Goal: Task Accomplishment & Management: Manage account settings

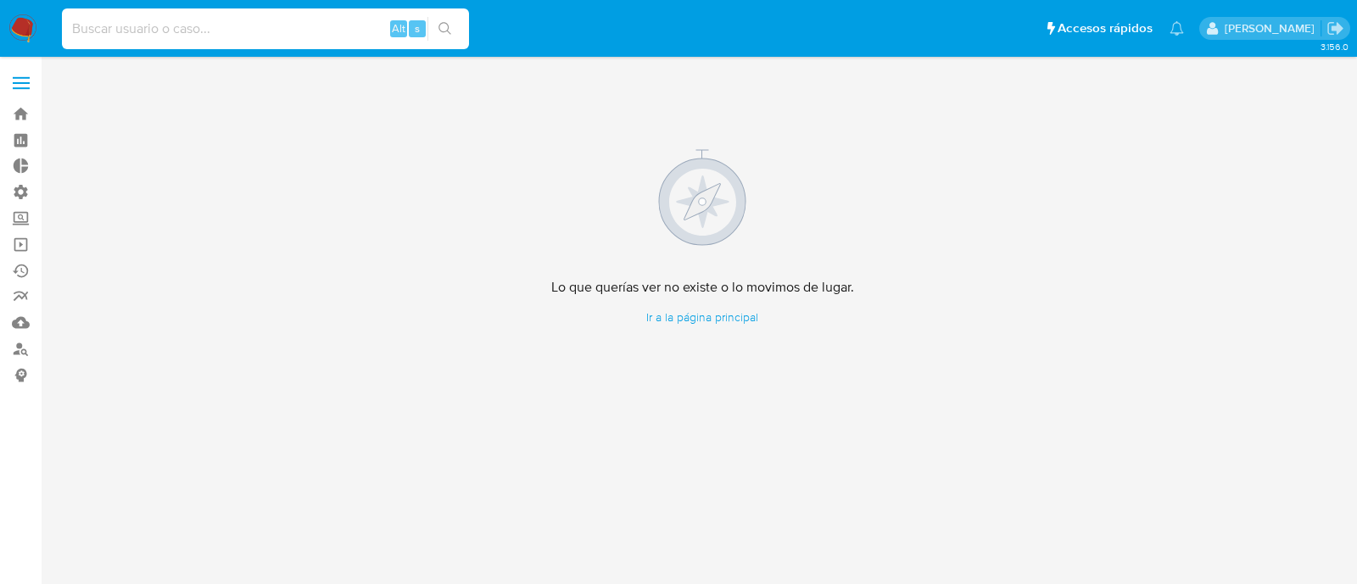
click at [292, 34] on input at bounding box center [265, 29] width 407 height 22
paste input "2032647414"
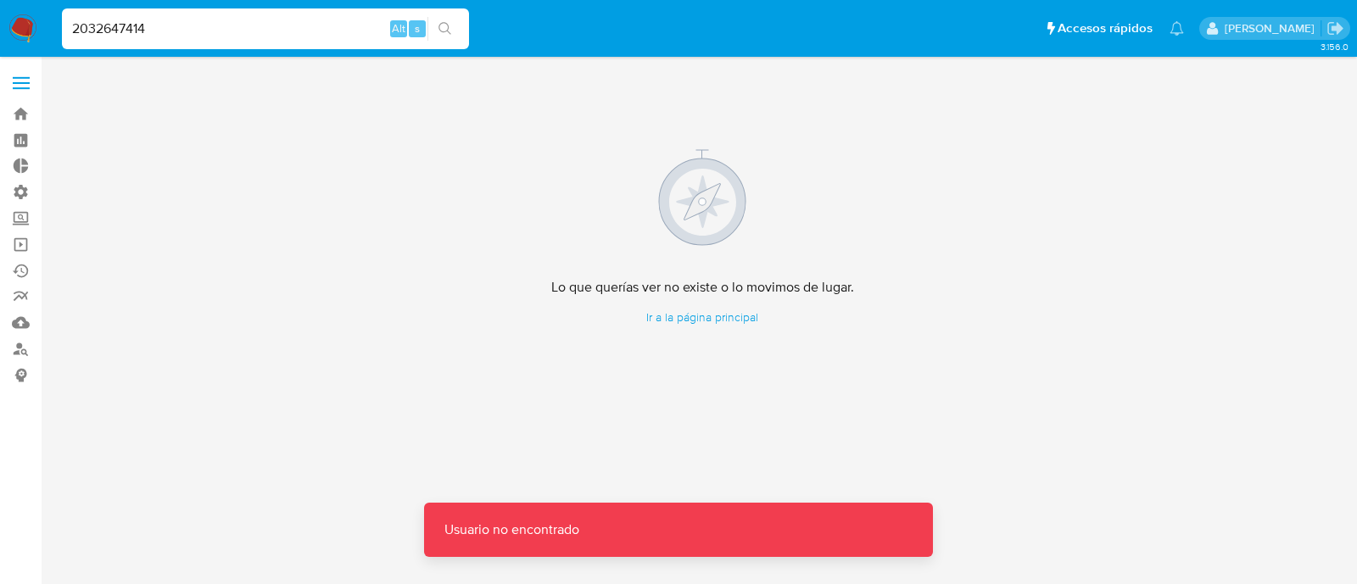
click at [164, 34] on input "2032647414" at bounding box center [265, 29] width 407 height 22
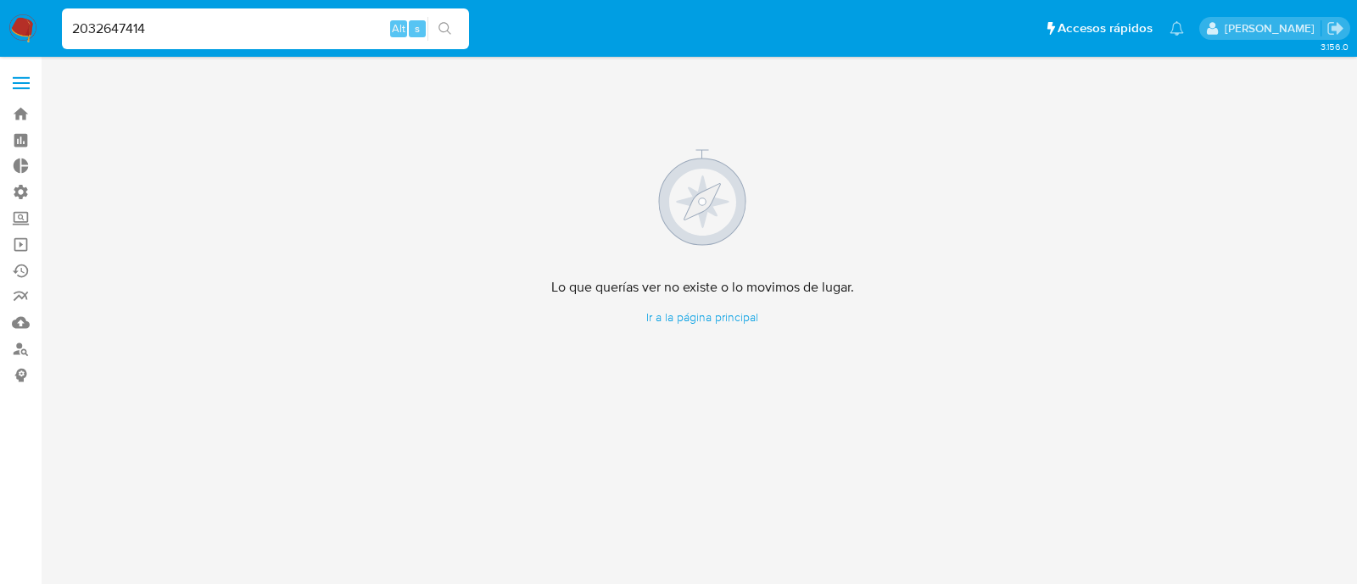
type input "2032647414"
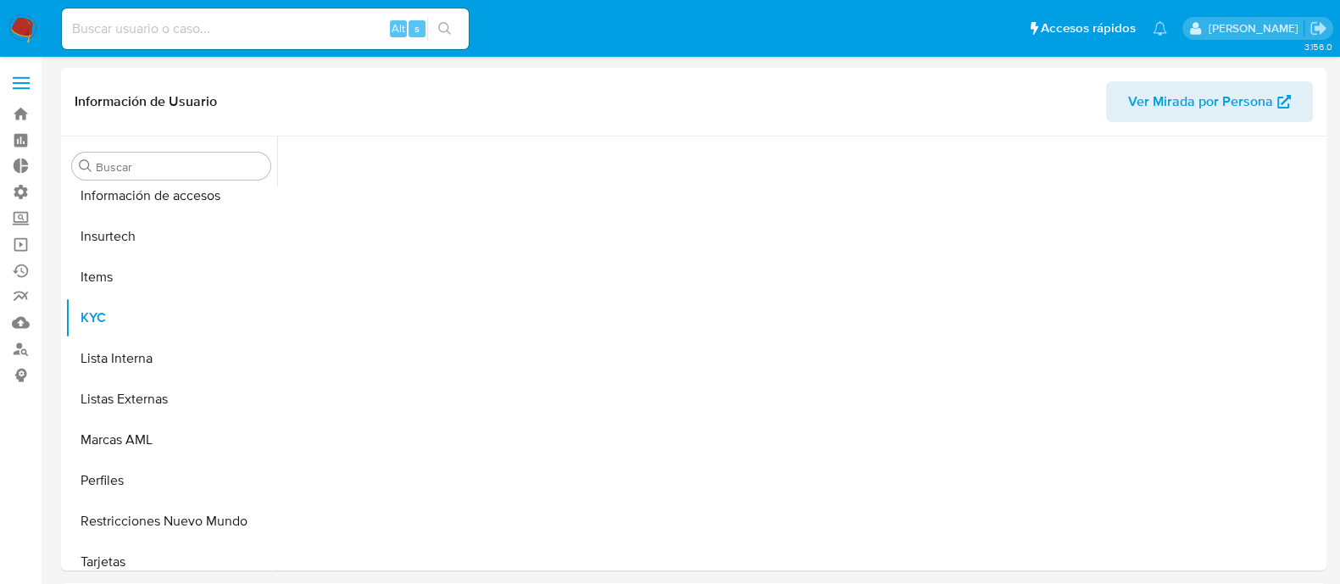
scroll to position [716, 0]
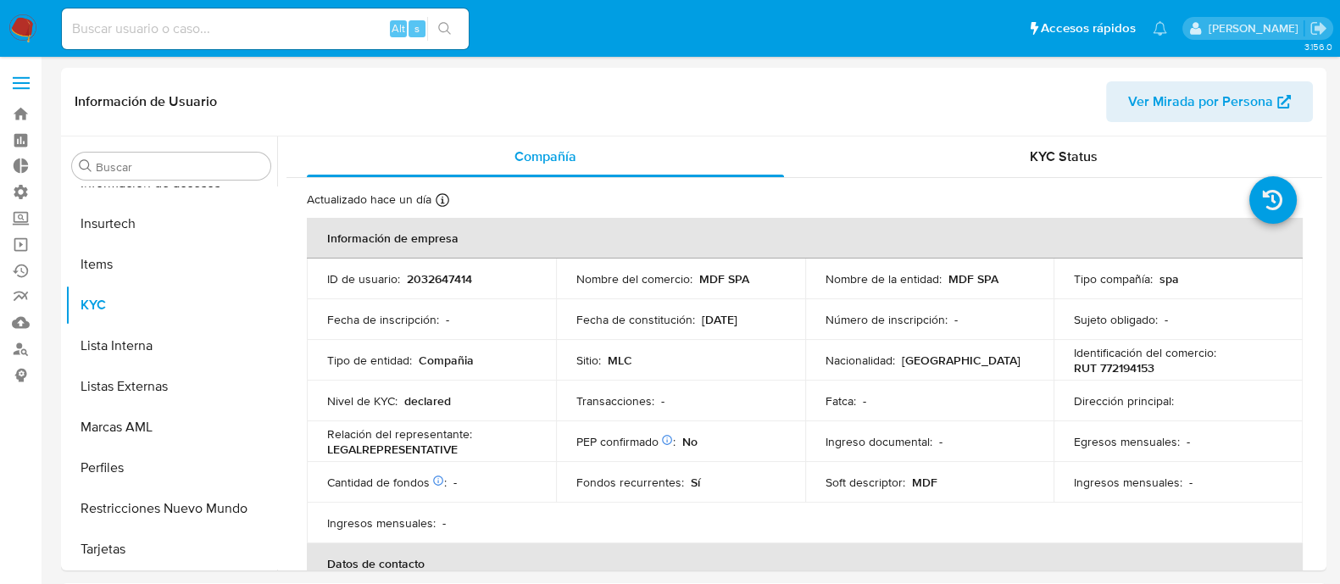
select select "10"
click at [767, 223] on th "Información de empresa" at bounding box center [805, 238] width 996 height 41
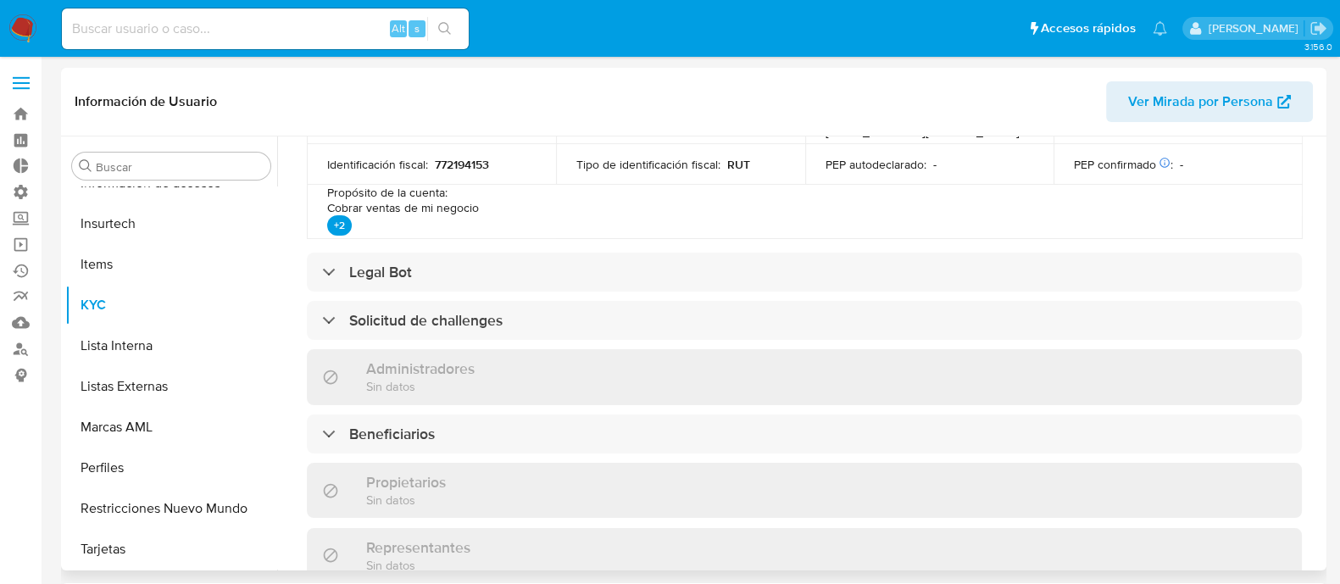
scroll to position [619, 0]
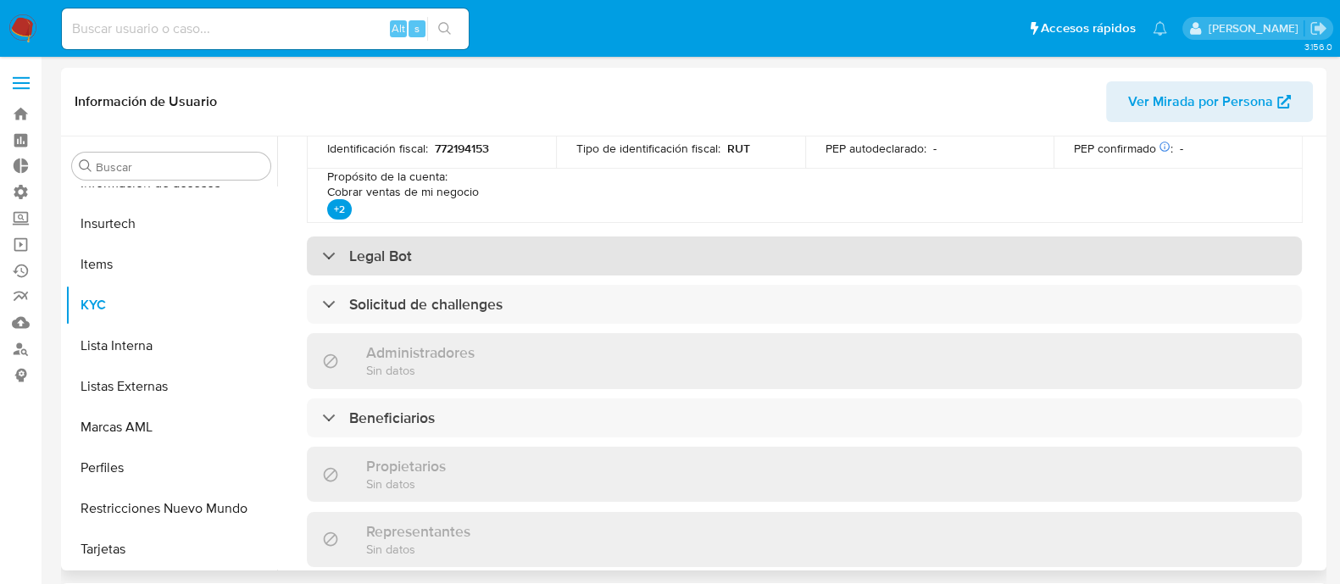
click at [732, 241] on div "Legal Bot" at bounding box center [804, 256] width 995 height 39
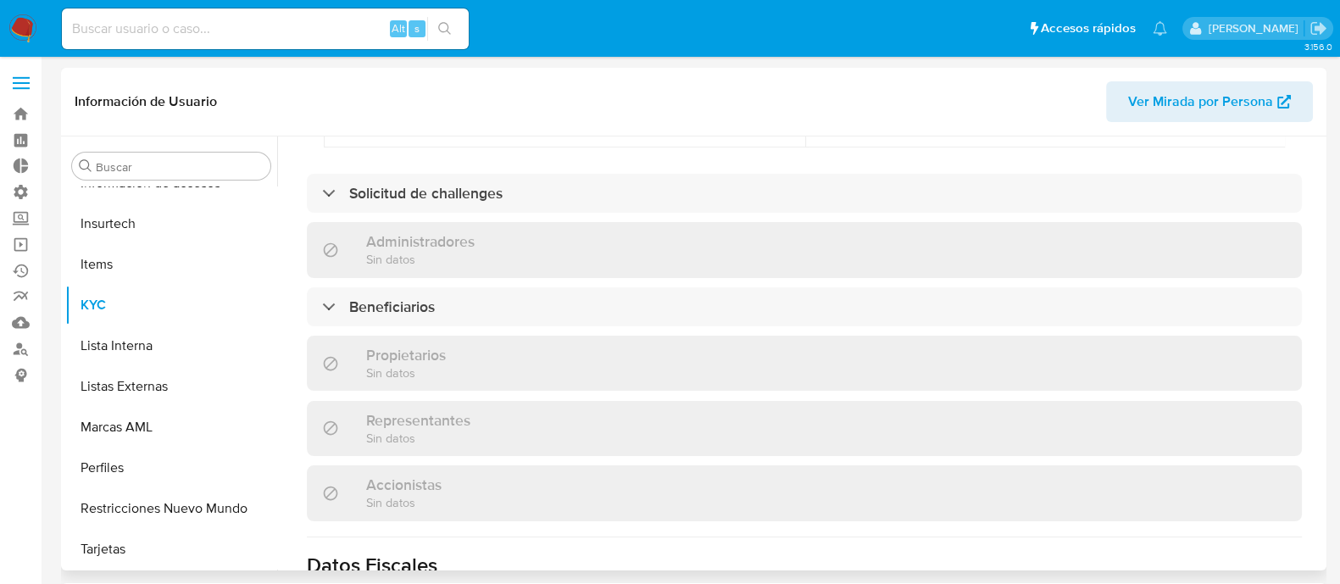
scroll to position [858, 0]
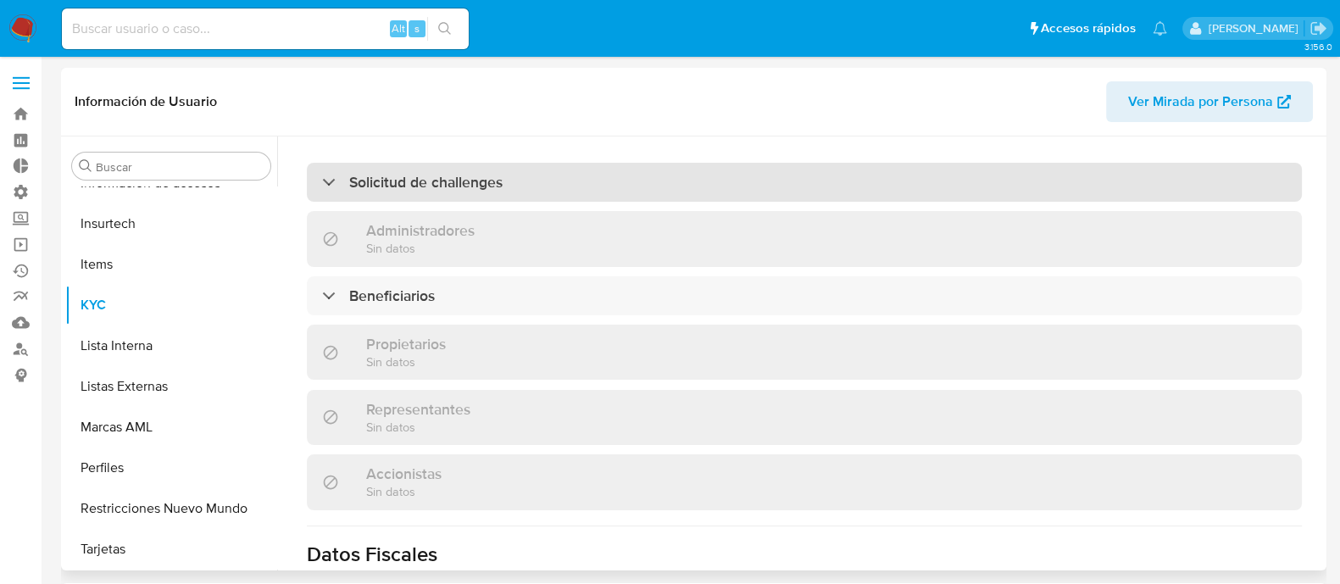
click at [728, 197] on div "Solicitud de challenges" at bounding box center [804, 182] width 995 height 39
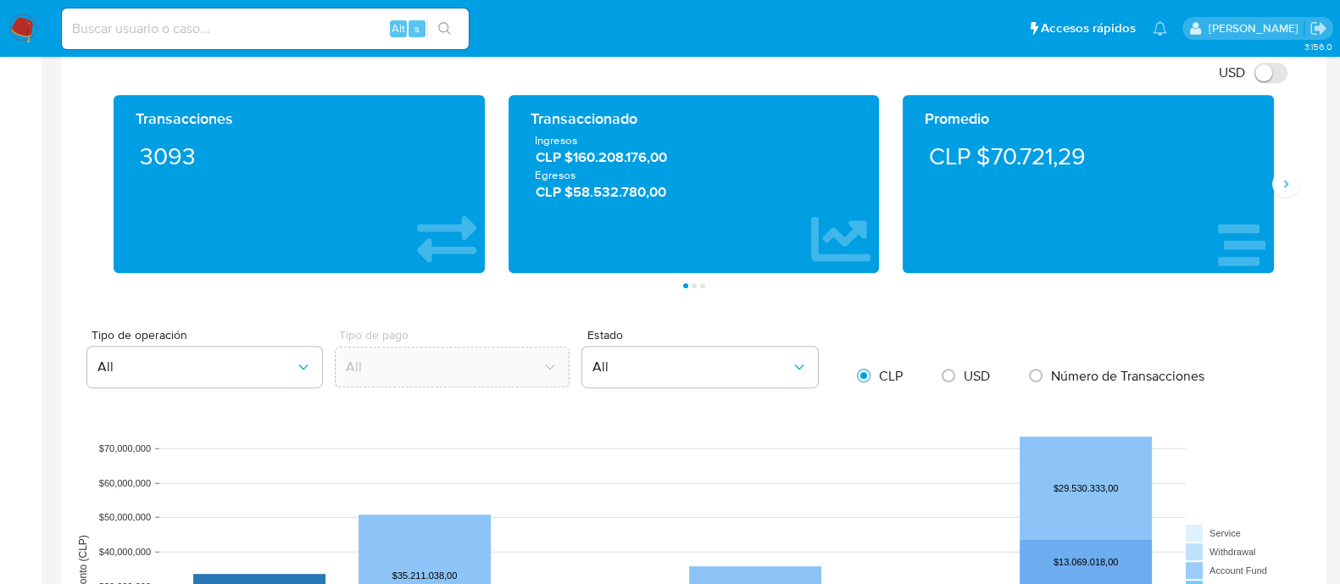
scroll to position [928, 0]
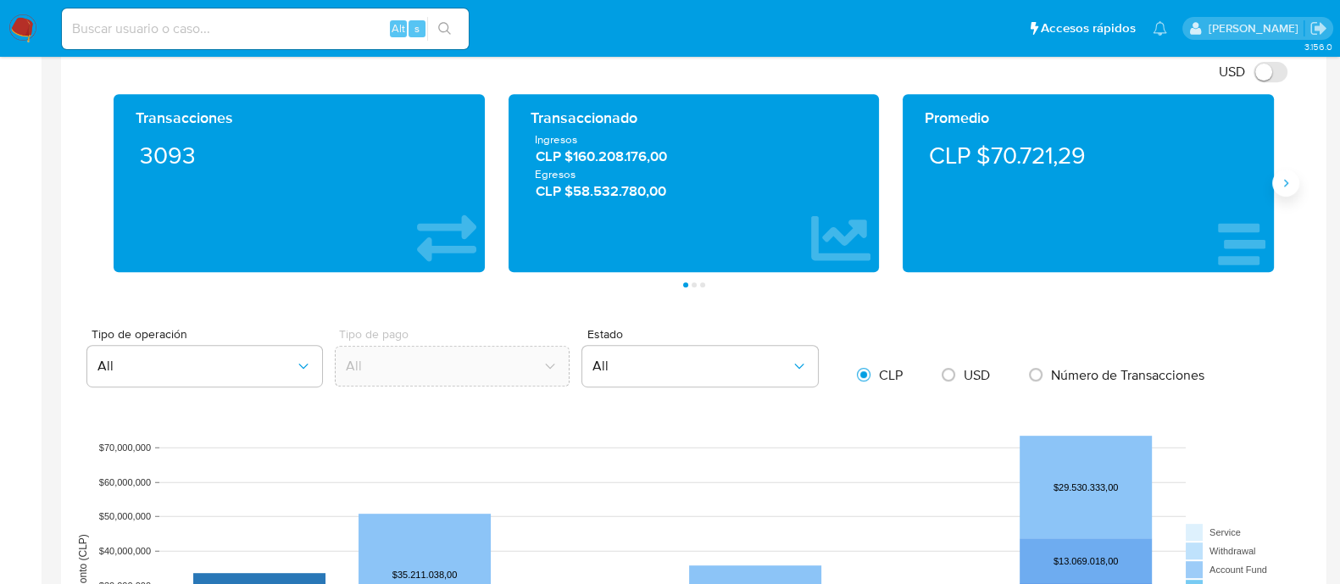
click at [1084, 187] on icon "Siguiente" at bounding box center [1286, 183] width 14 height 14
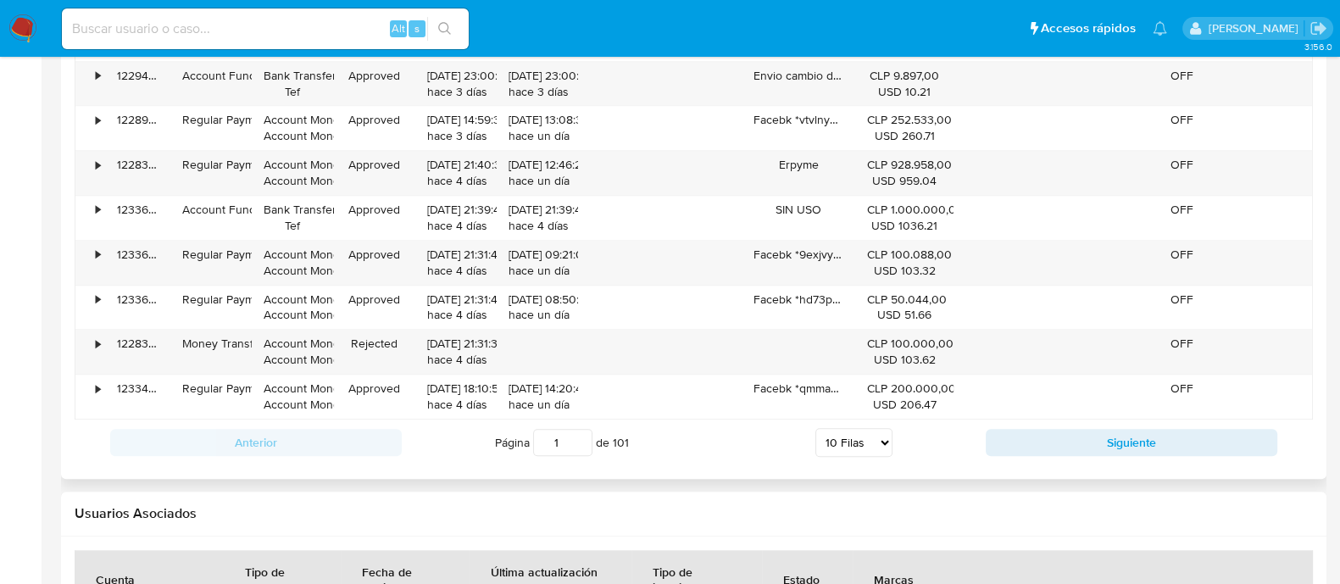
scroll to position [1857, 0]
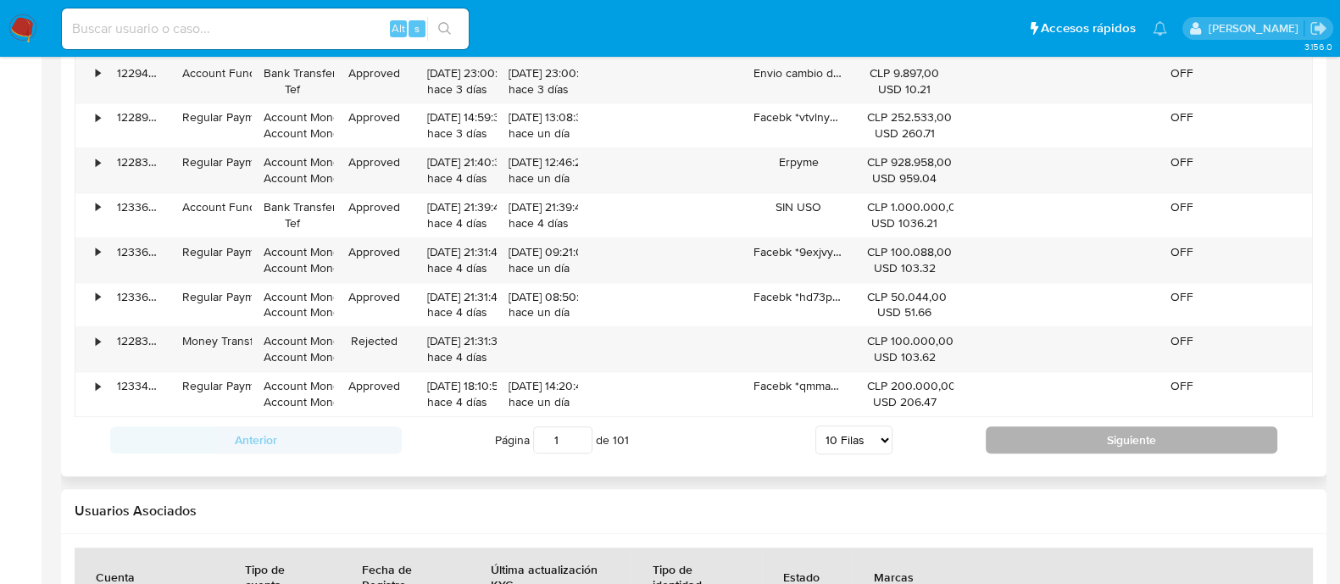
click at [1055, 434] on button "Siguiente" at bounding box center [1132, 439] width 292 height 27
type input "2"
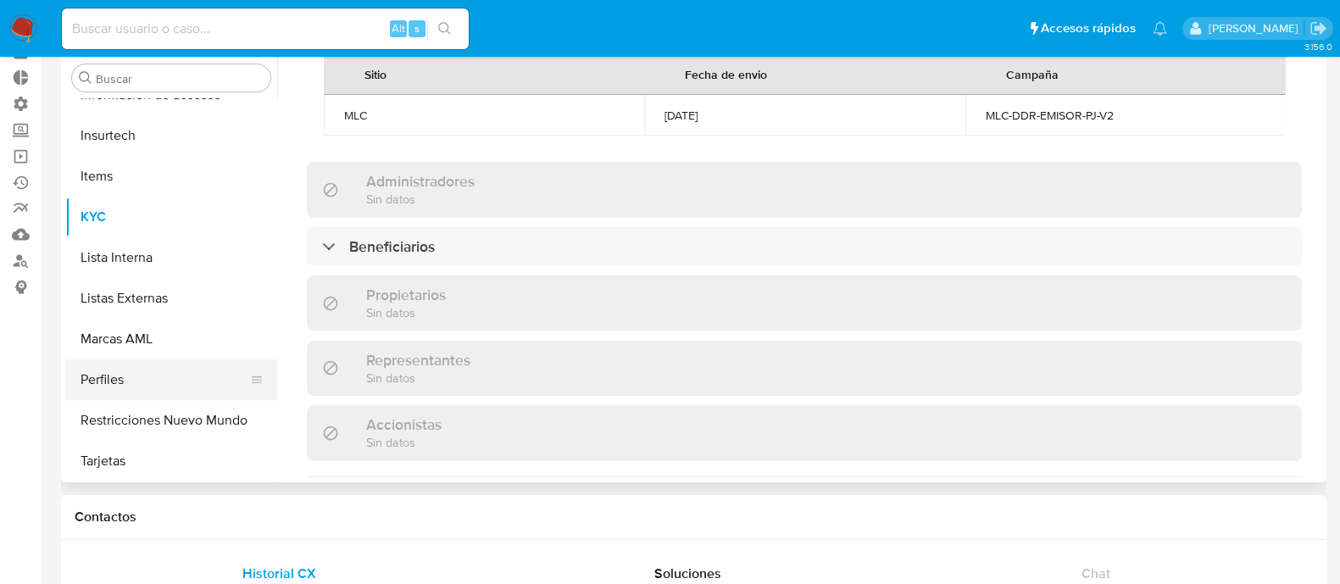
scroll to position [92, 0]
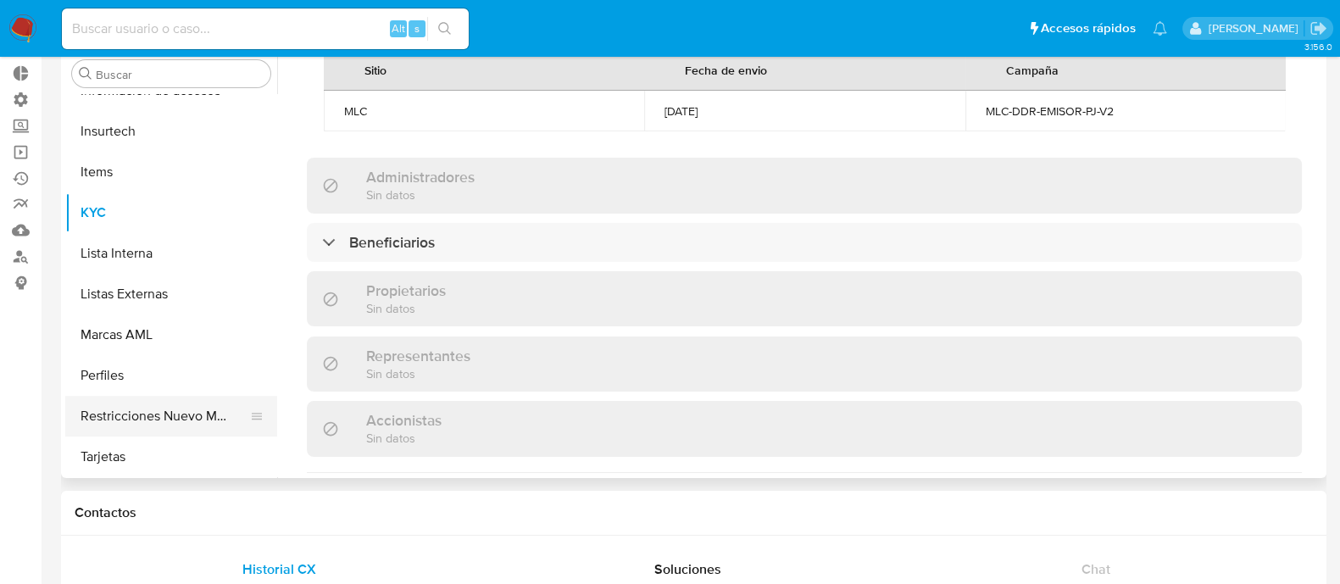
click at [120, 413] on button "Restricciones Nuevo Mundo" at bounding box center [164, 416] width 198 height 41
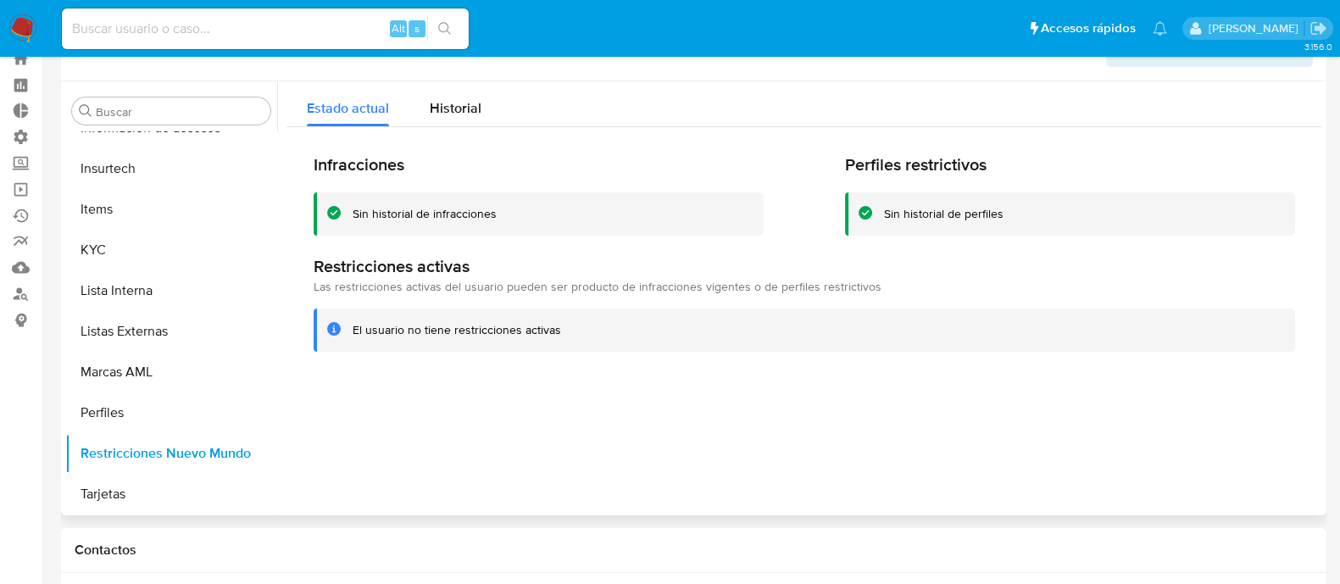
scroll to position [52, 0]
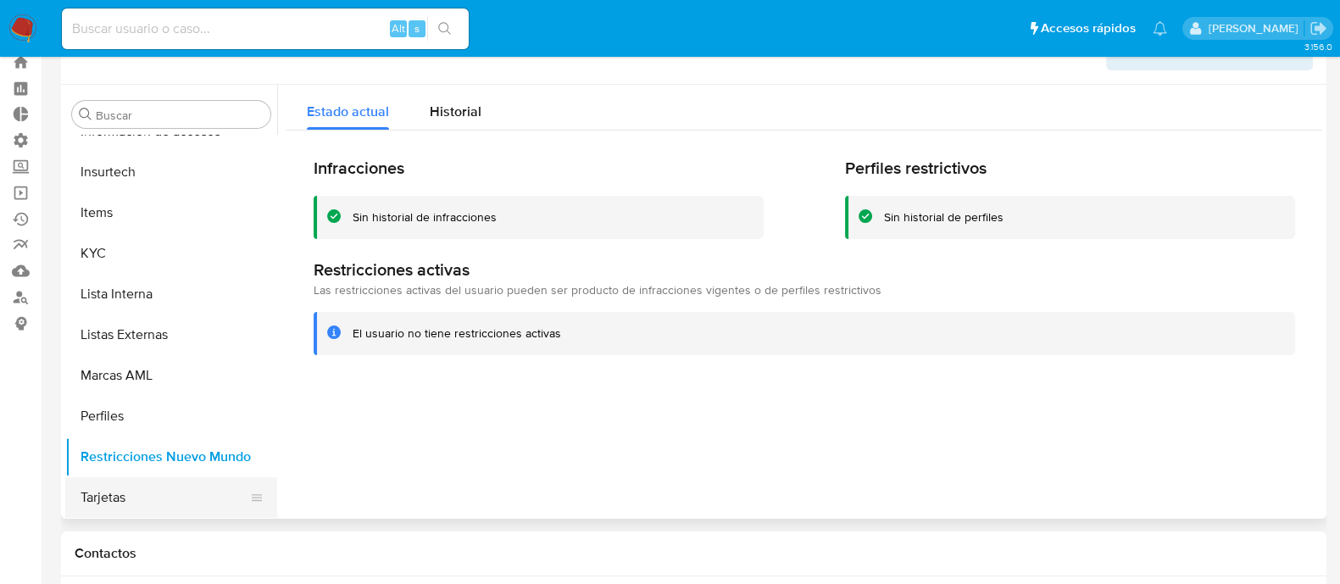
click at [153, 466] on button "Tarjetas" at bounding box center [164, 497] width 198 height 41
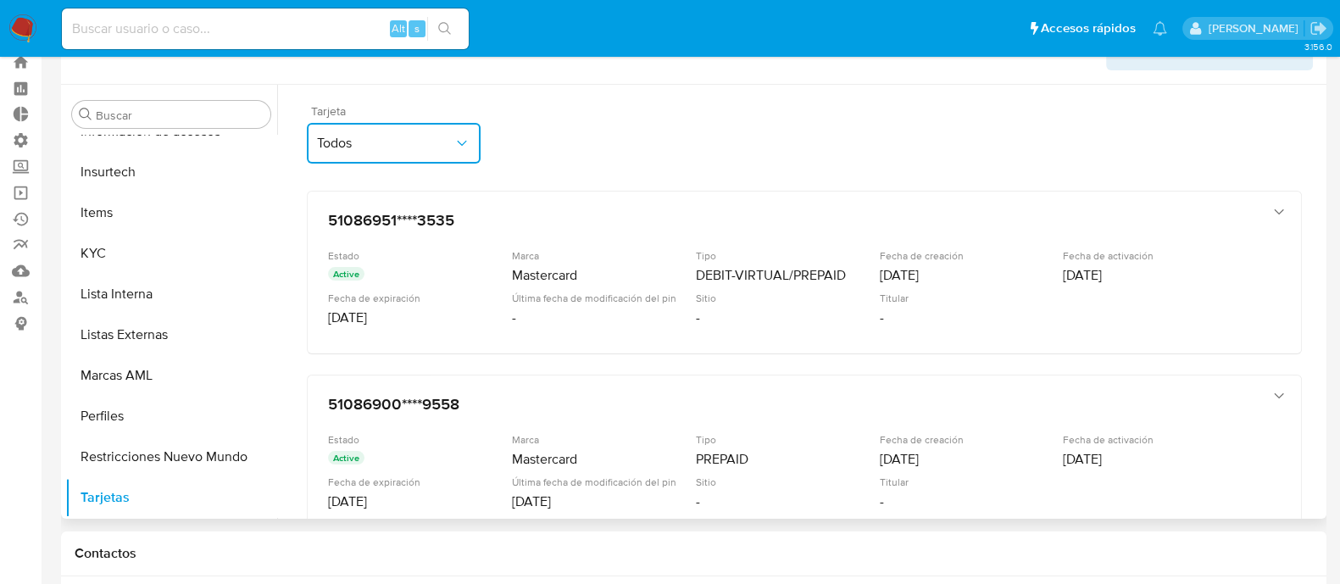
click at [476, 142] on button "Todos" at bounding box center [394, 143] width 174 height 41
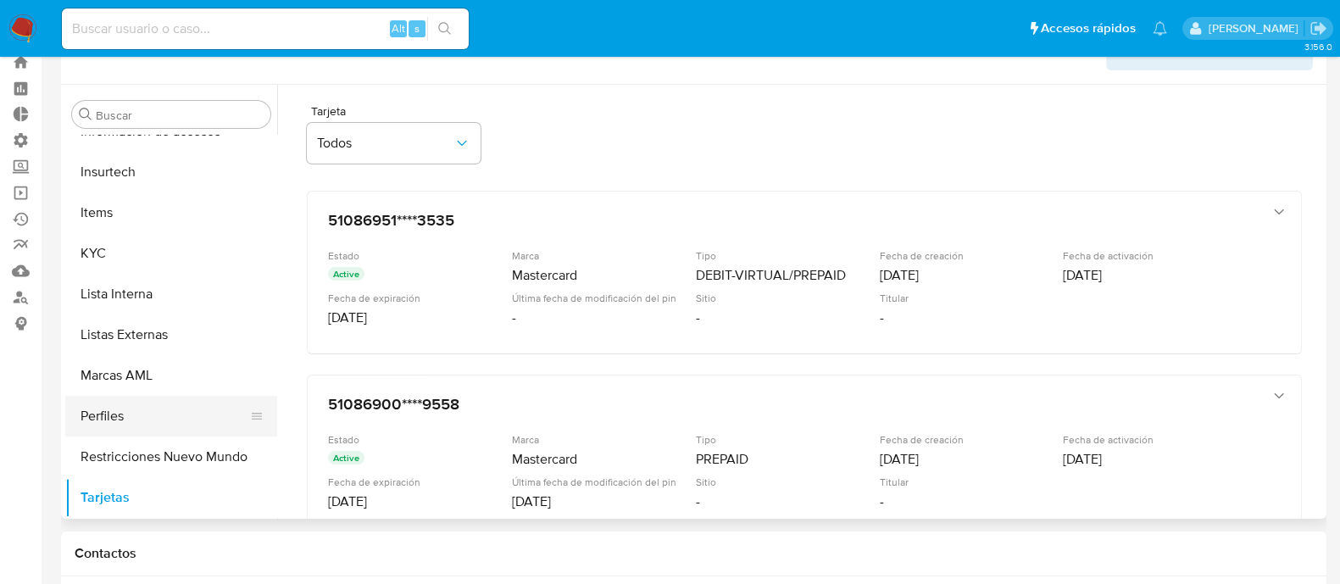
click at [129, 420] on button "Perfiles" at bounding box center [164, 416] width 198 height 41
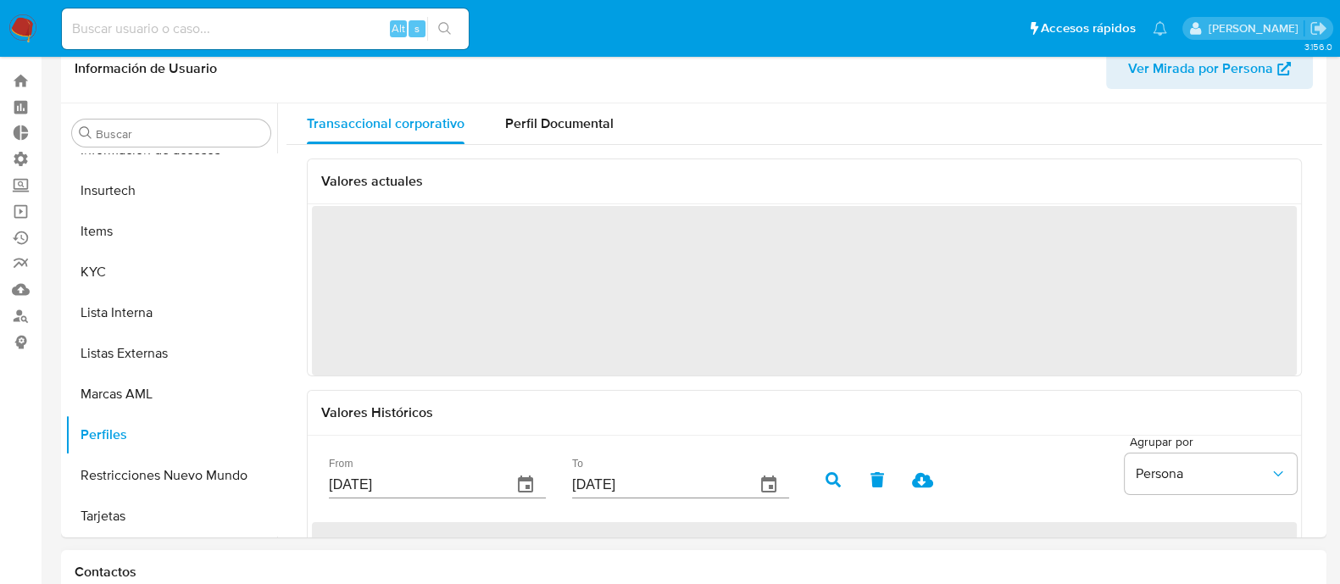
scroll to position [30, 0]
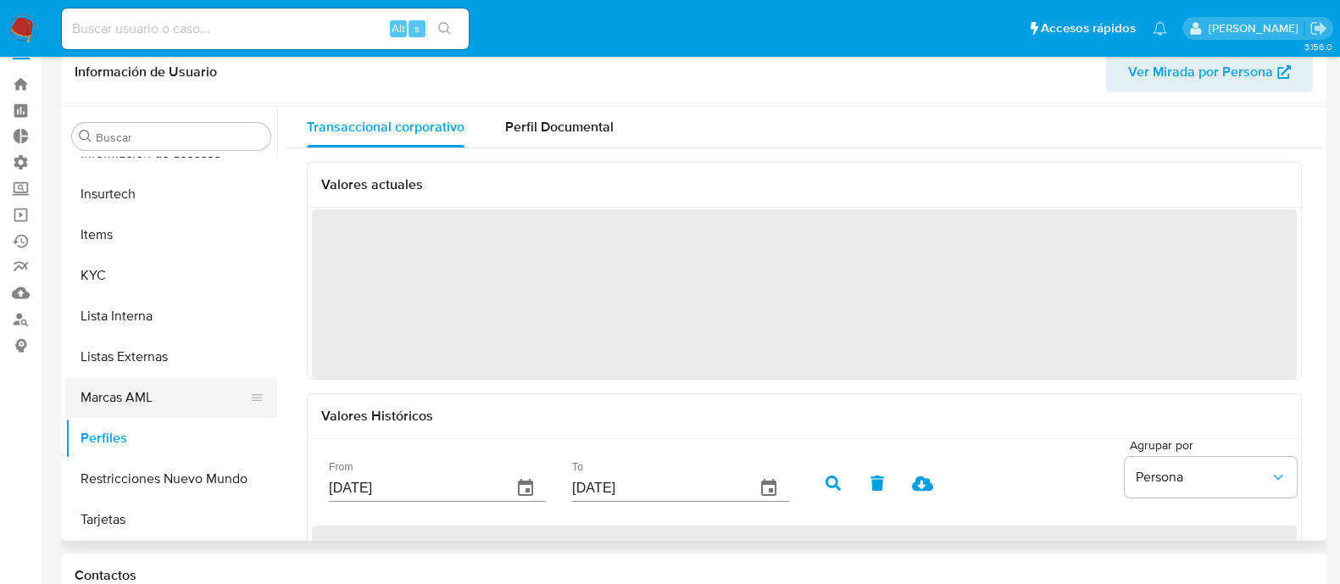
click at [165, 381] on button "Marcas AML" at bounding box center [164, 397] width 198 height 41
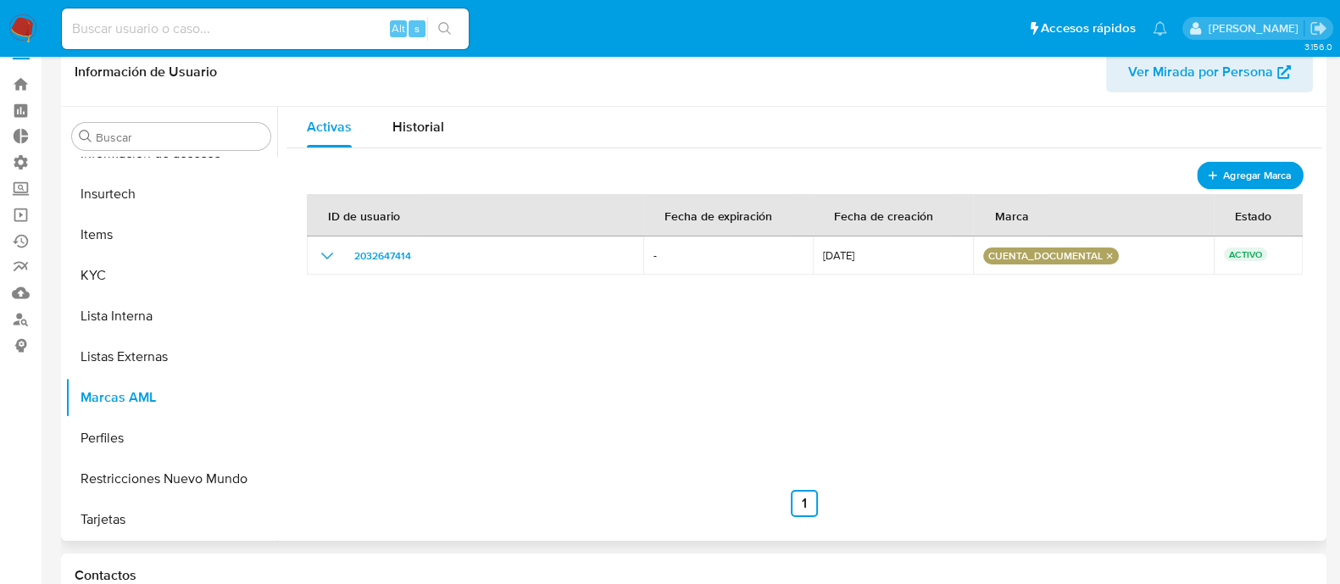
click at [1084, 170] on span "Agregar Marca" at bounding box center [1257, 175] width 68 height 21
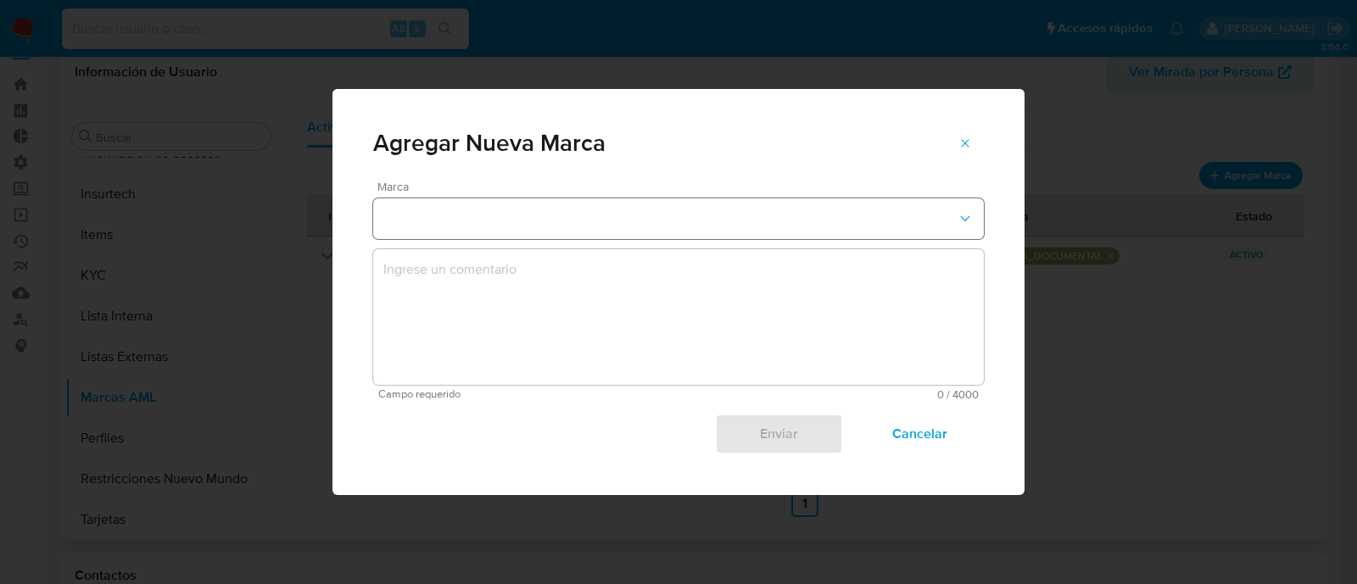
click at [865, 214] on button "marks-modal" at bounding box center [678, 218] width 610 height 41
click at [935, 443] on span "Cancelar" at bounding box center [919, 433] width 83 height 37
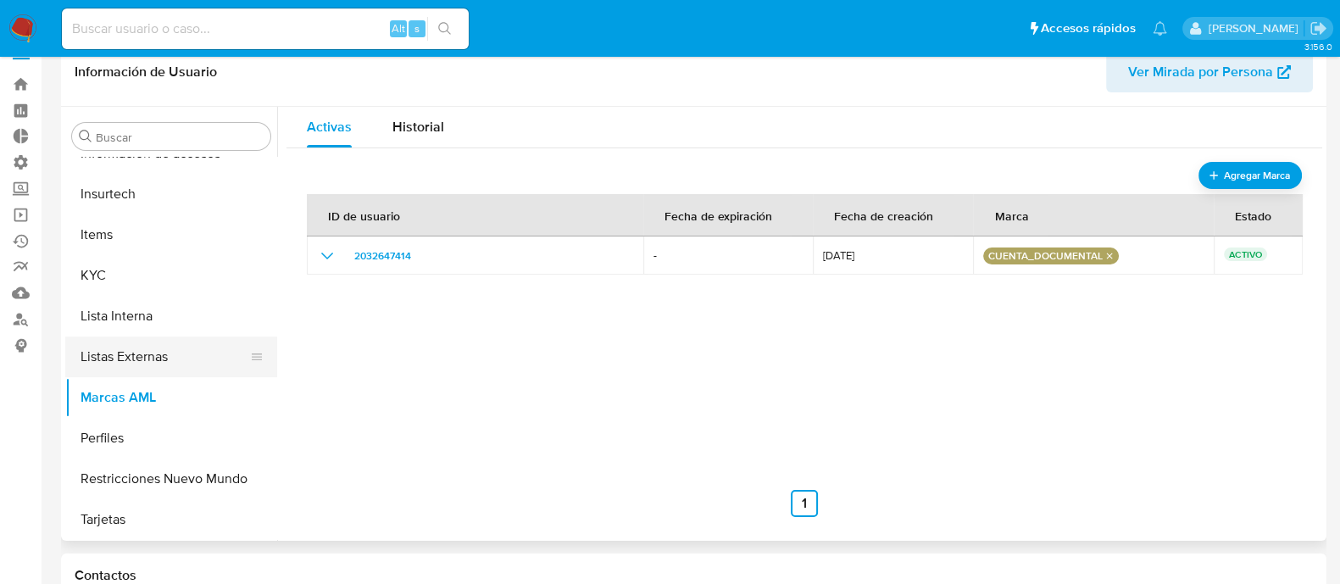
click at [148, 360] on button "Listas Externas" at bounding box center [164, 357] width 198 height 41
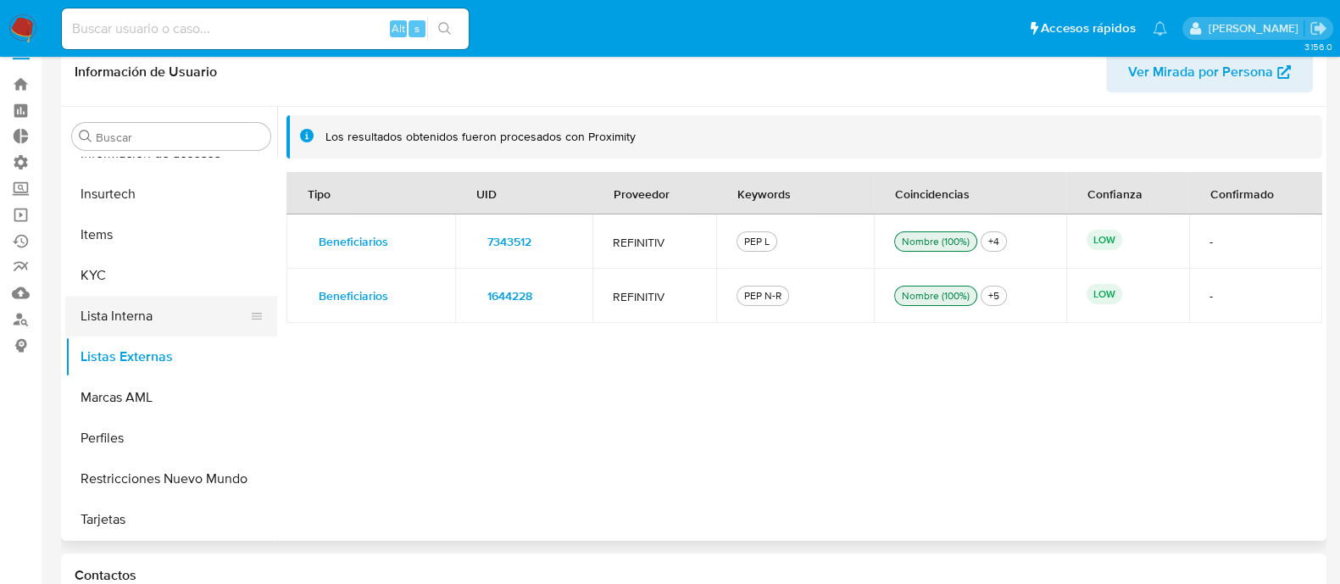
click at [150, 320] on button "Lista Interna" at bounding box center [164, 316] width 198 height 41
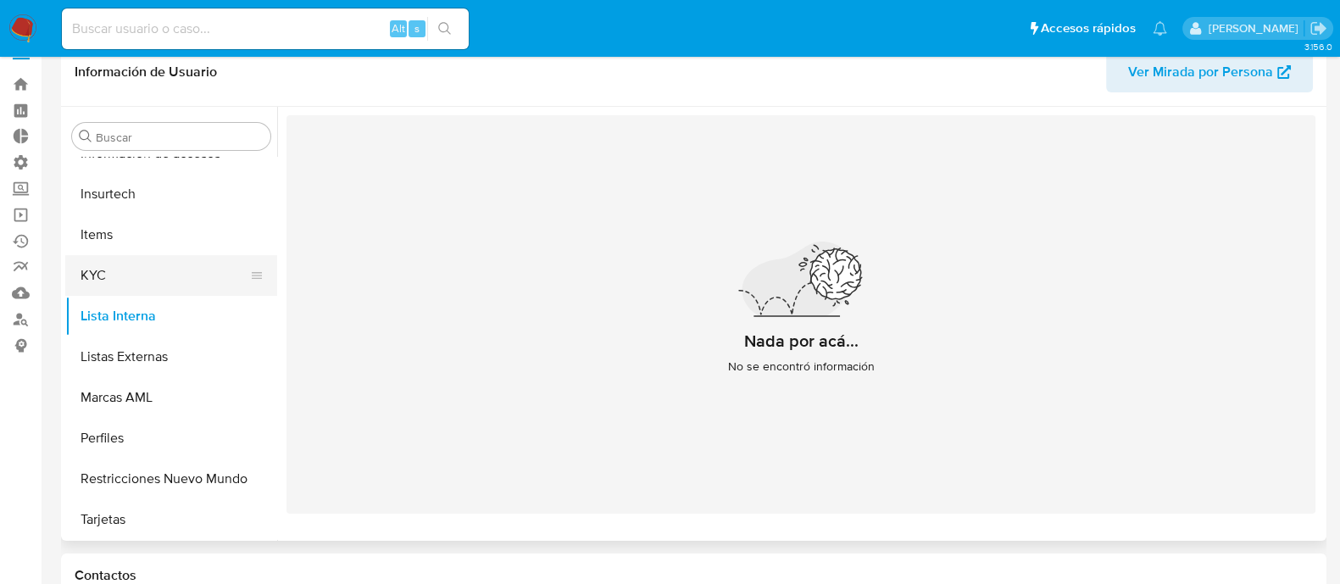
click at [122, 265] on button "KYC" at bounding box center [164, 275] width 198 height 41
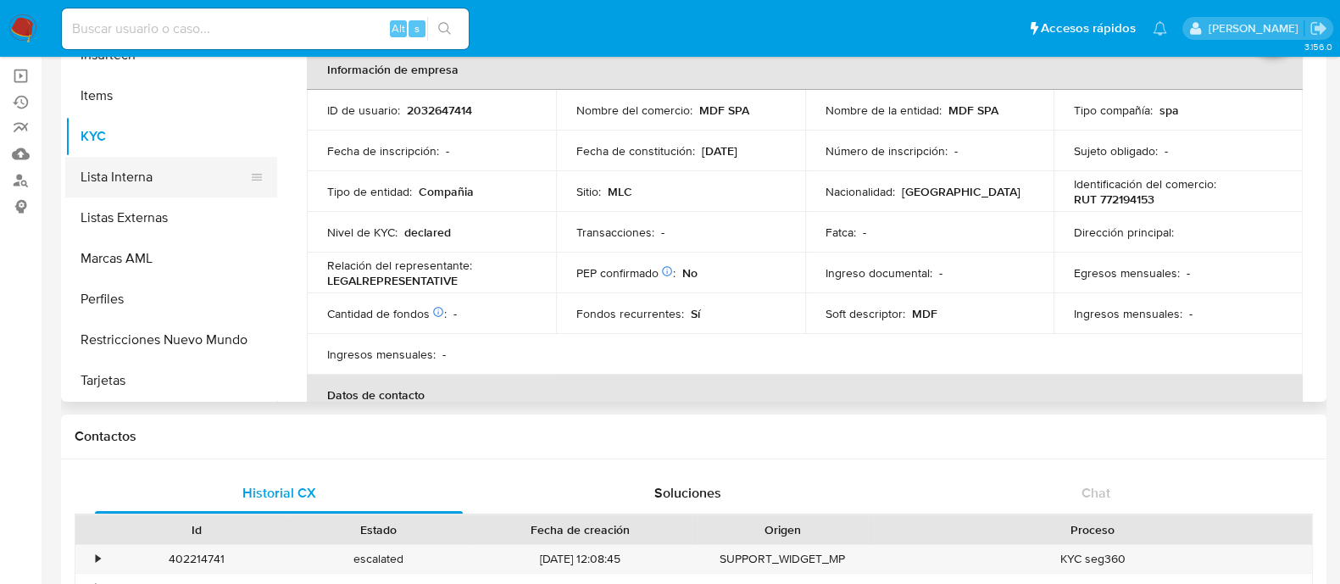
scroll to position [169, 0]
click at [139, 368] on button "Tarjetas" at bounding box center [164, 380] width 198 height 41
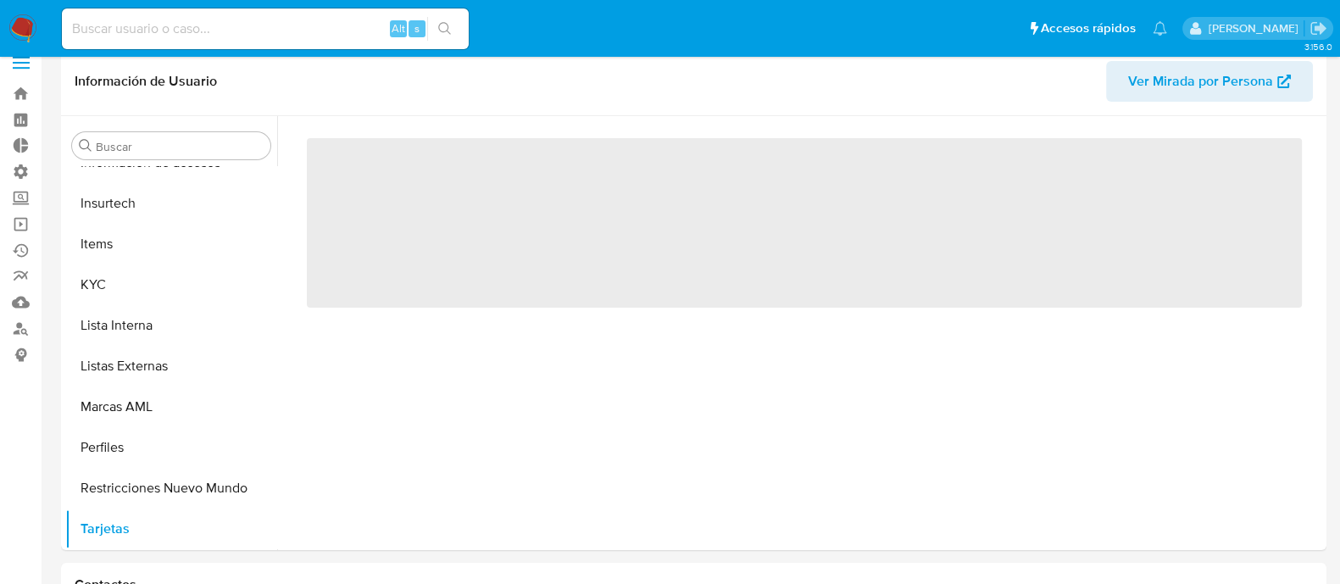
scroll to position [0, 0]
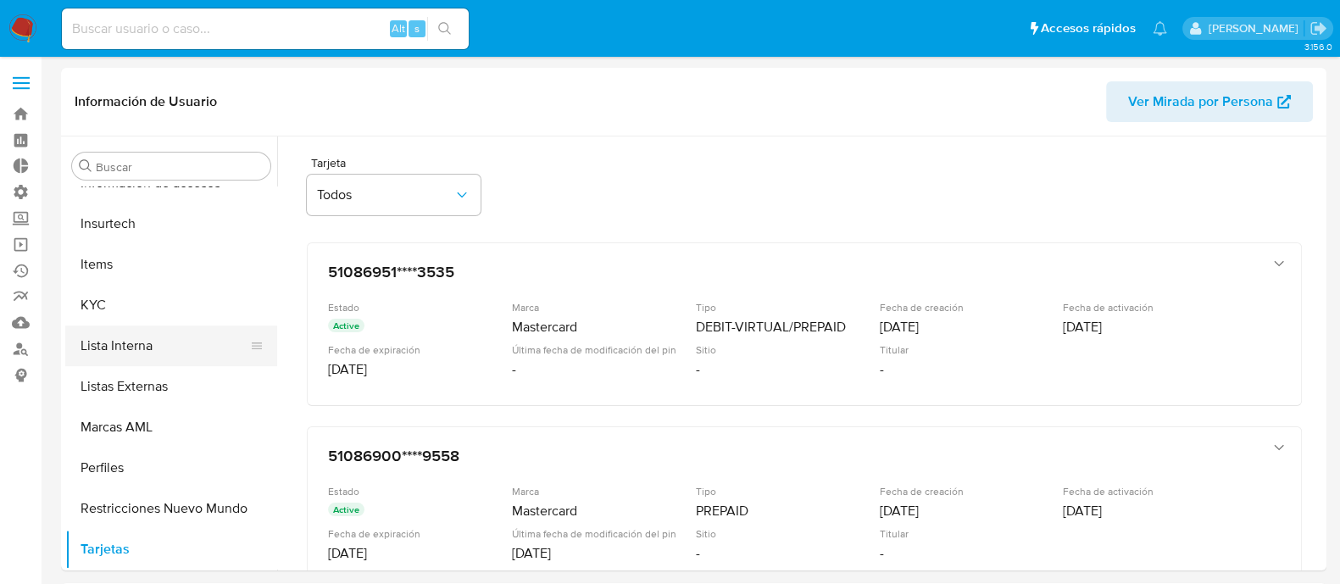
click at [141, 346] on button "Lista Interna" at bounding box center [164, 346] width 198 height 41
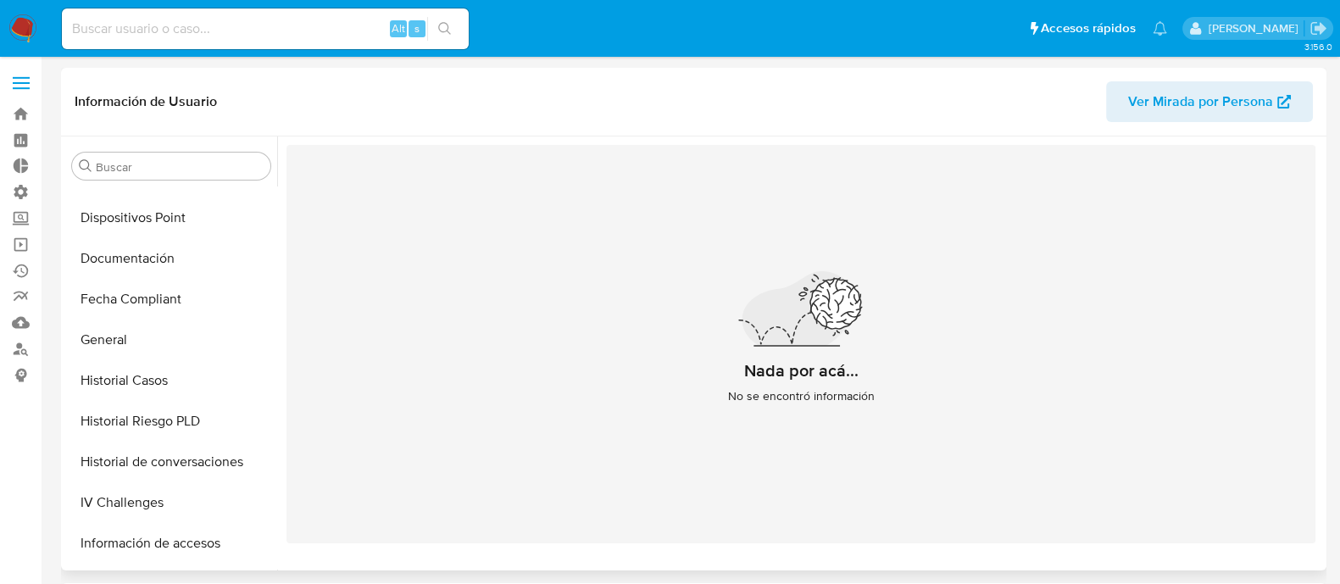
scroll to position [353, 0]
click at [136, 466] on button "Información de accesos" at bounding box center [164, 546] width 198 height 41
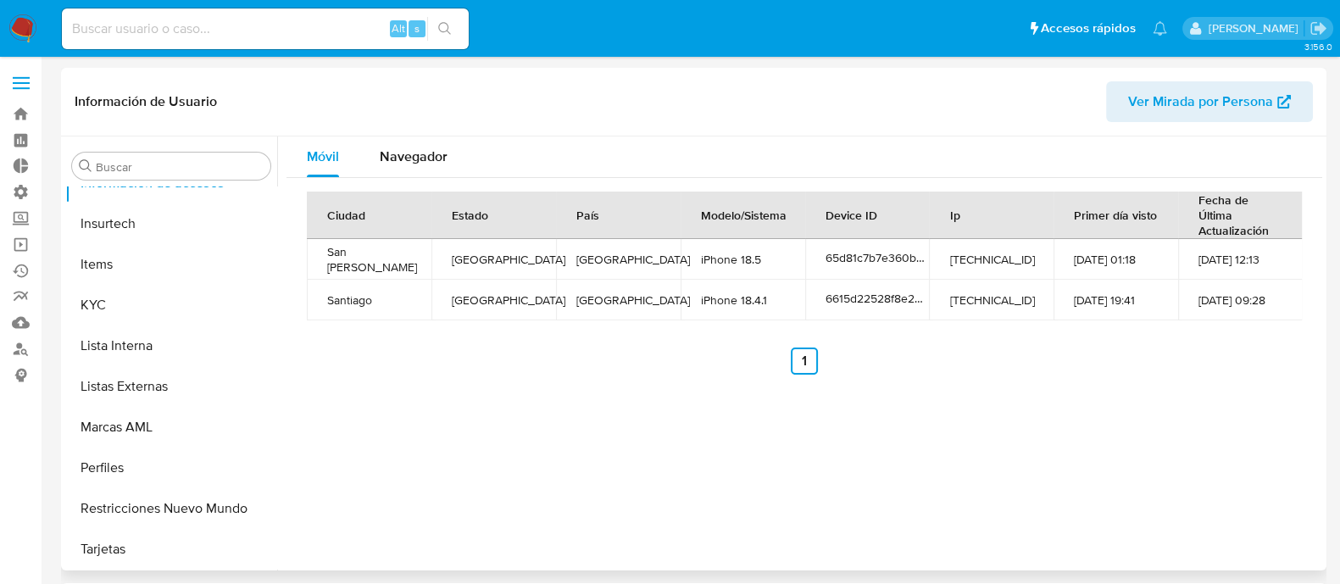
scroll to position [716, 0]
click at [120, 466] on button "Restricciones Nuevo Mundo" at bounding box center [164, 508] width 198 height 41
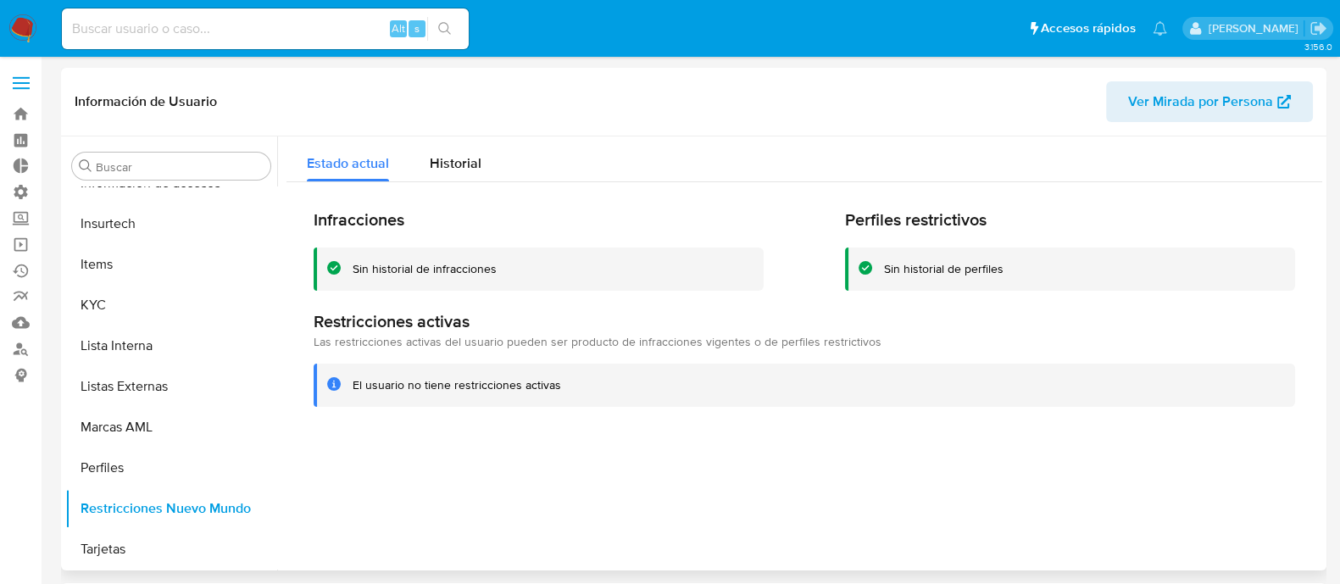
click at [835, 306] on div "Infracciones Sin historial de infracciones Perfiles restrictivos Sin historial …" at bounding box center [805, 308] width 1036 height 252
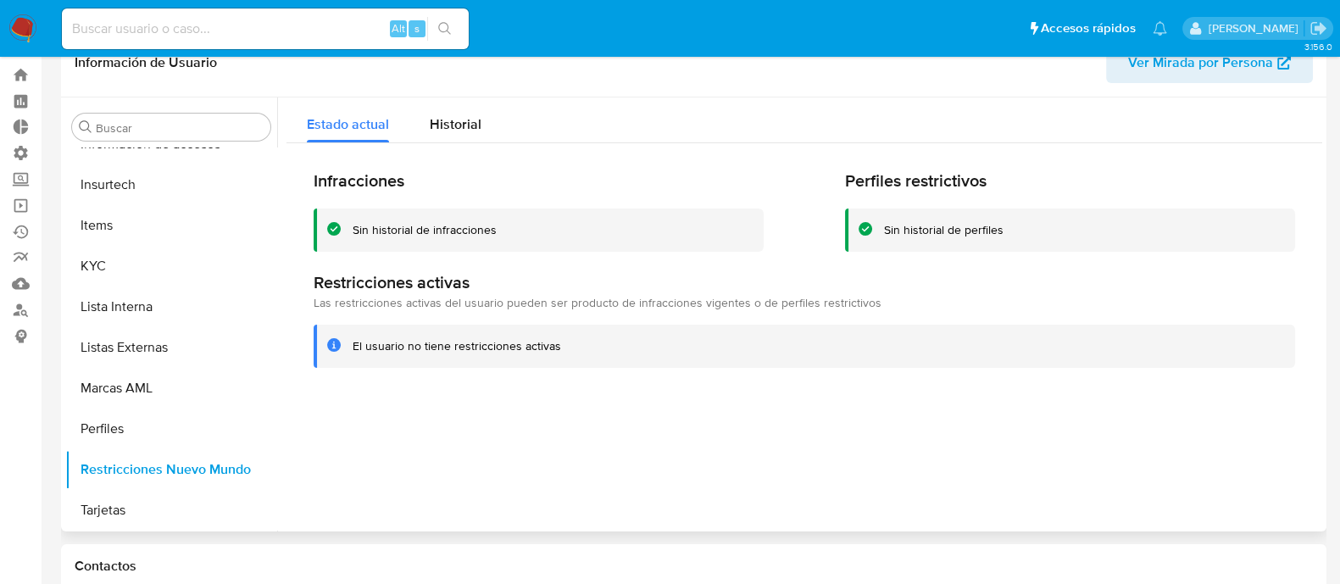
scroll to position [0, 0]
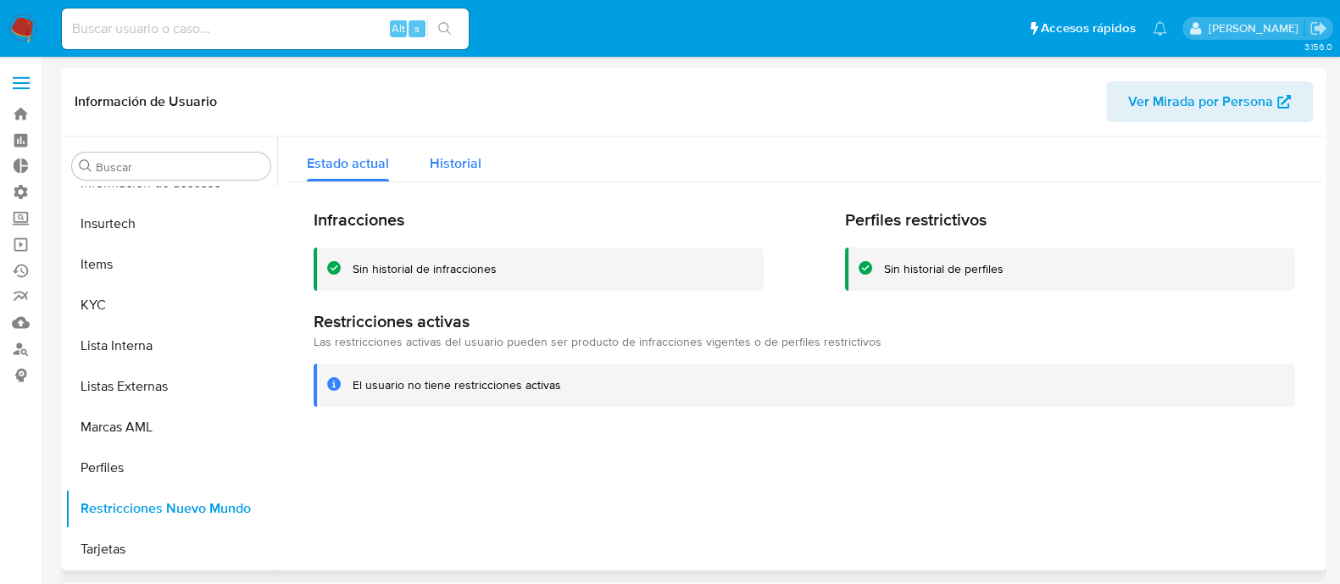
click at [463, 172] on span "Historial" at bounding box center [456, 162] width 52 height 19
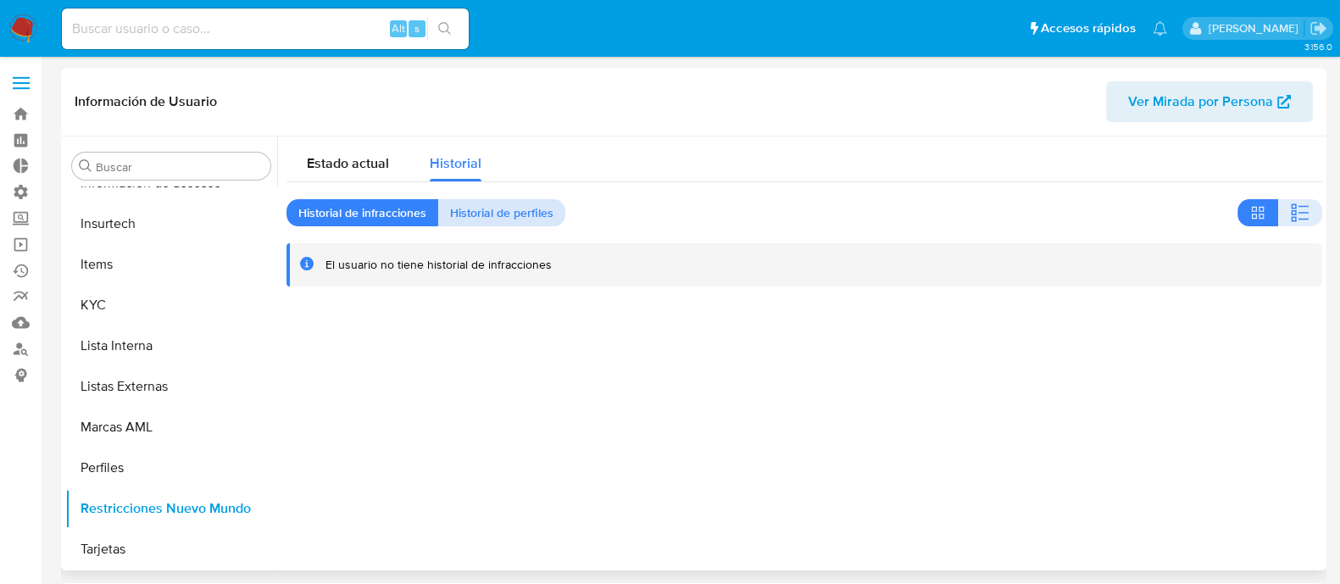
click at [478, 219] on span "Historial de perfiles" at bounding box center [501, 213] width 103 height 24
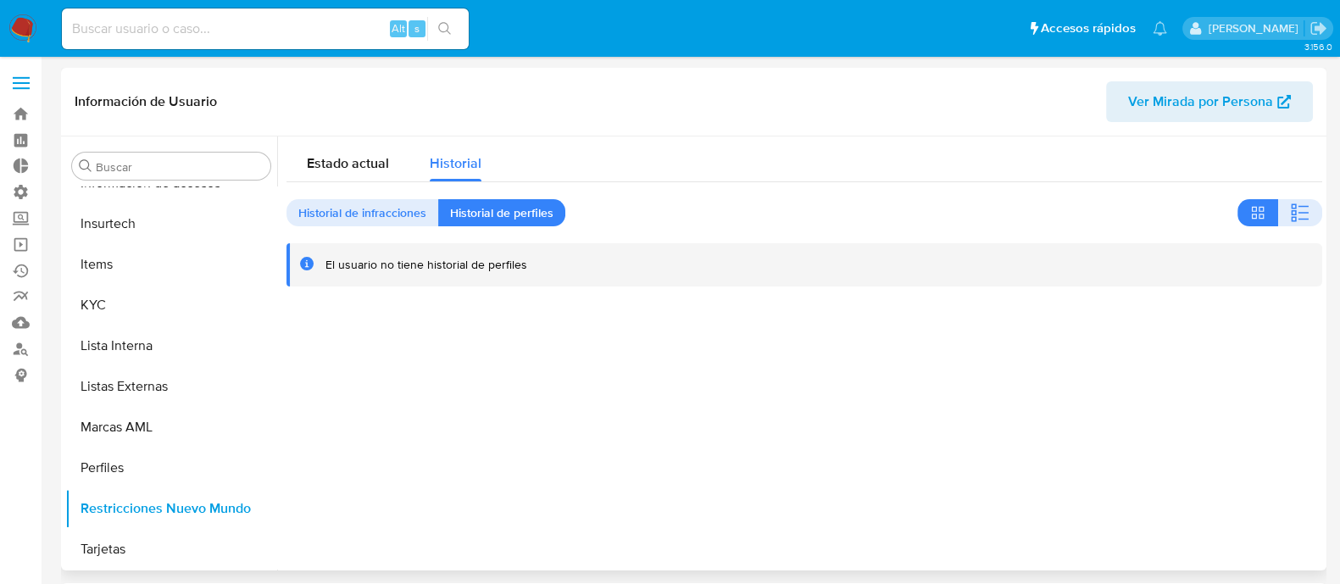
click at [607, 312] on div at bounding box center [799, 353] width 1045 height 434
click at [86, 466] on button "Perfiles" at bounding box center [164, 468] width 198 height 41
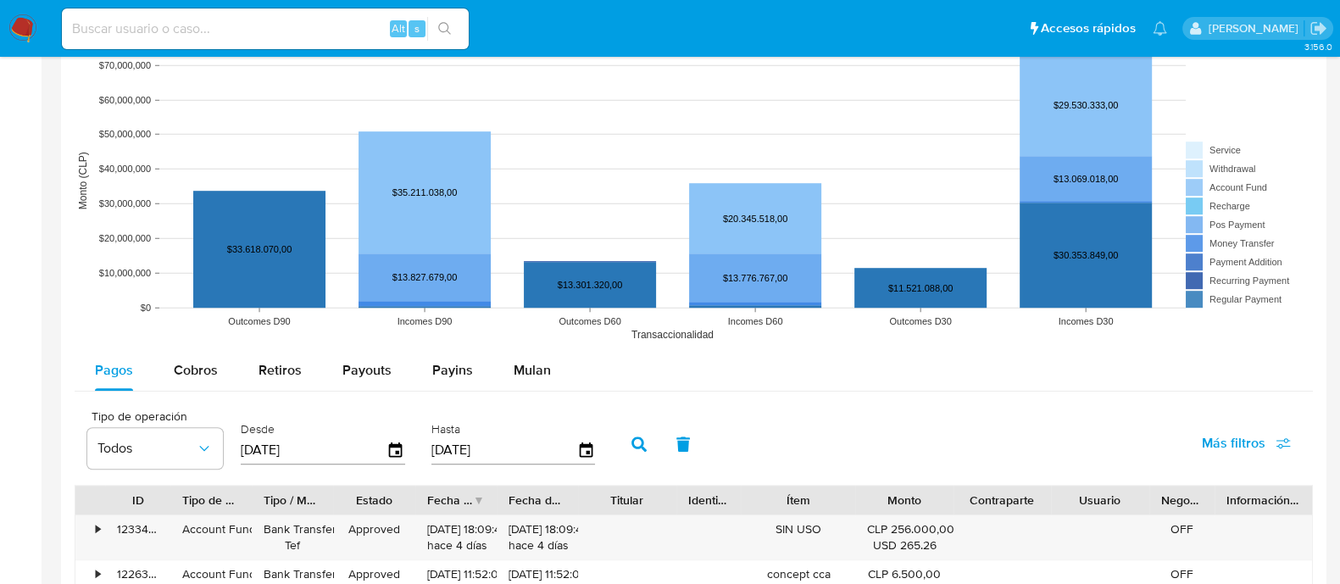
scroll to position [1316, 0]
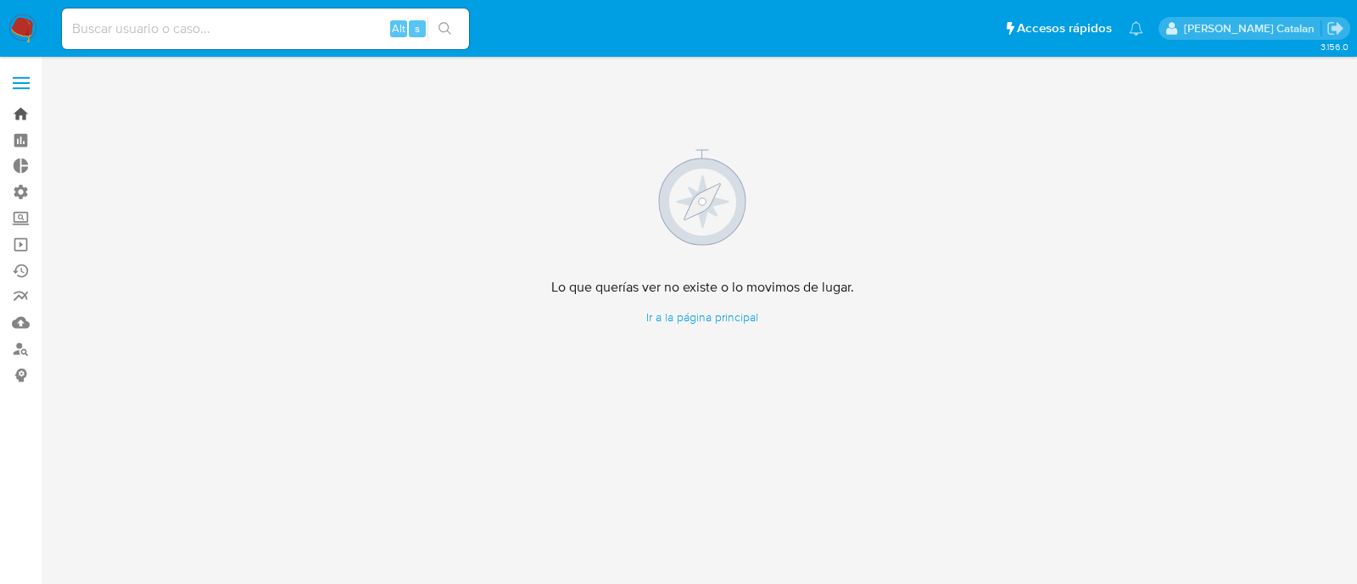
click at [17, 119] on link "Bandeja" at bounding box center [101, 114] width 202 height 26
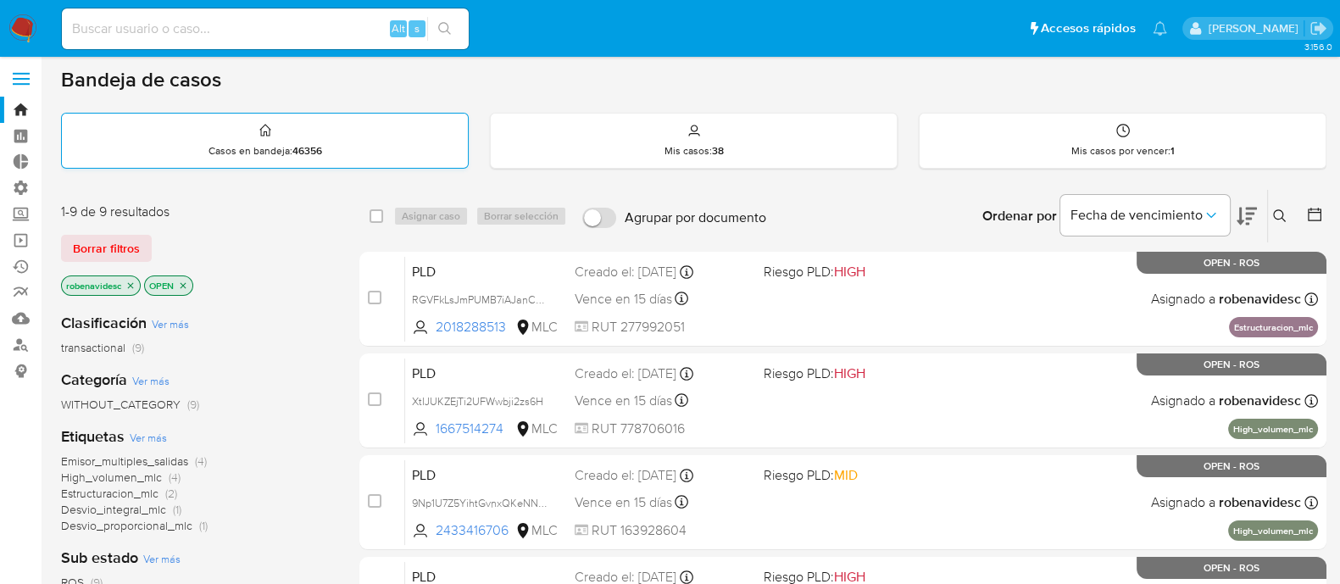
scroll to position [4, 0]
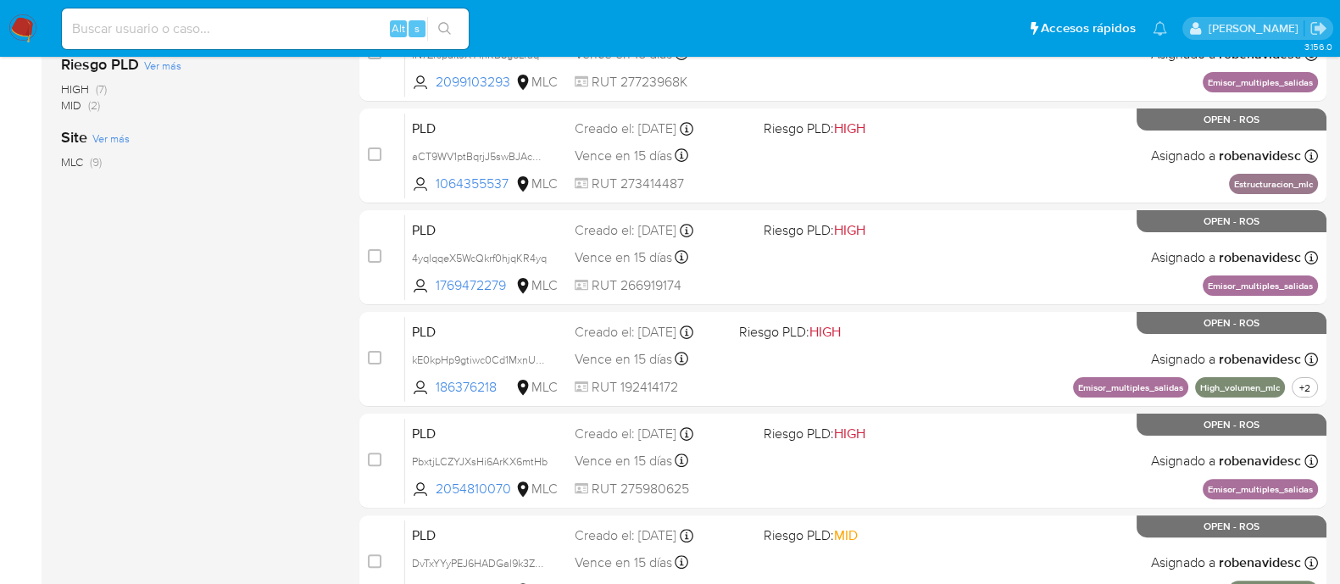
scroll to position [651, 0]
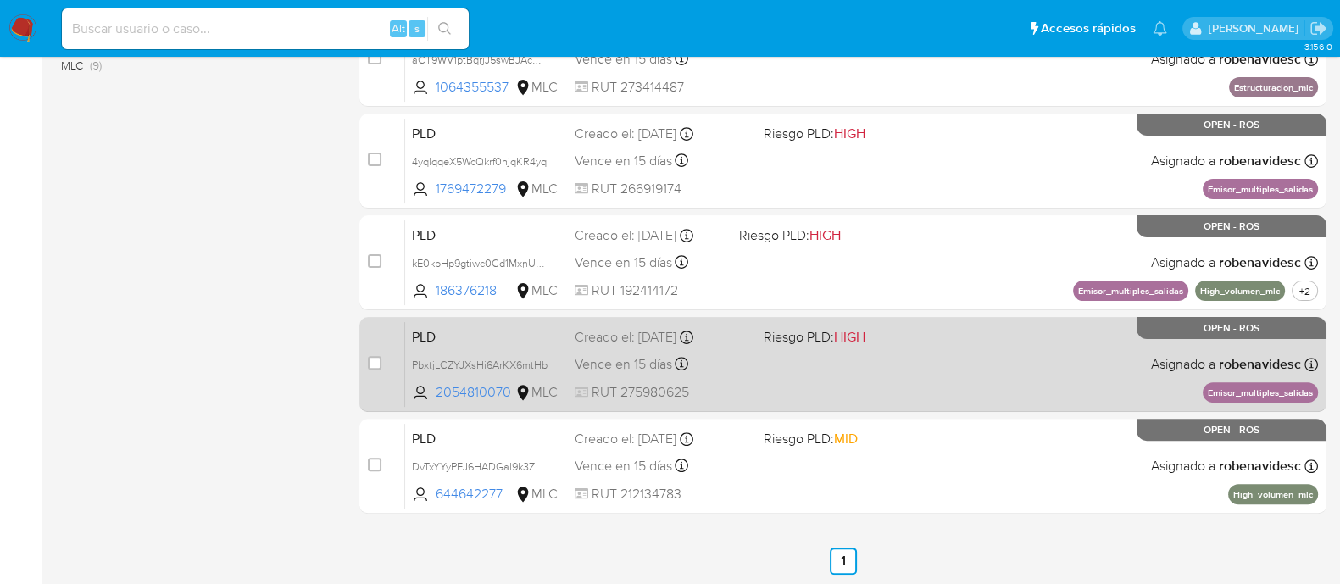
click at [943, 348] on div "PLD PbxtjLCZYJXsHi6ArKX6mtHb 2054810070 MLC Riesgo PLD: HIGH Creado el: 12/06/2…" at bounding box center [861, 364] width 913 height 86
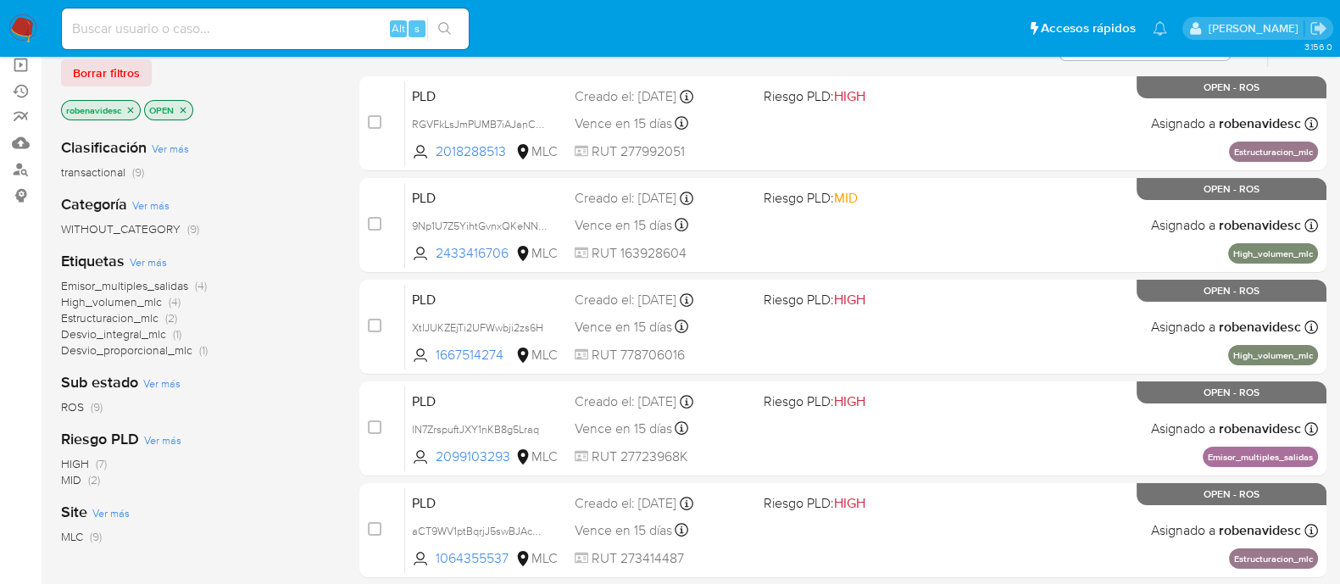
scroll to position [164, 0]
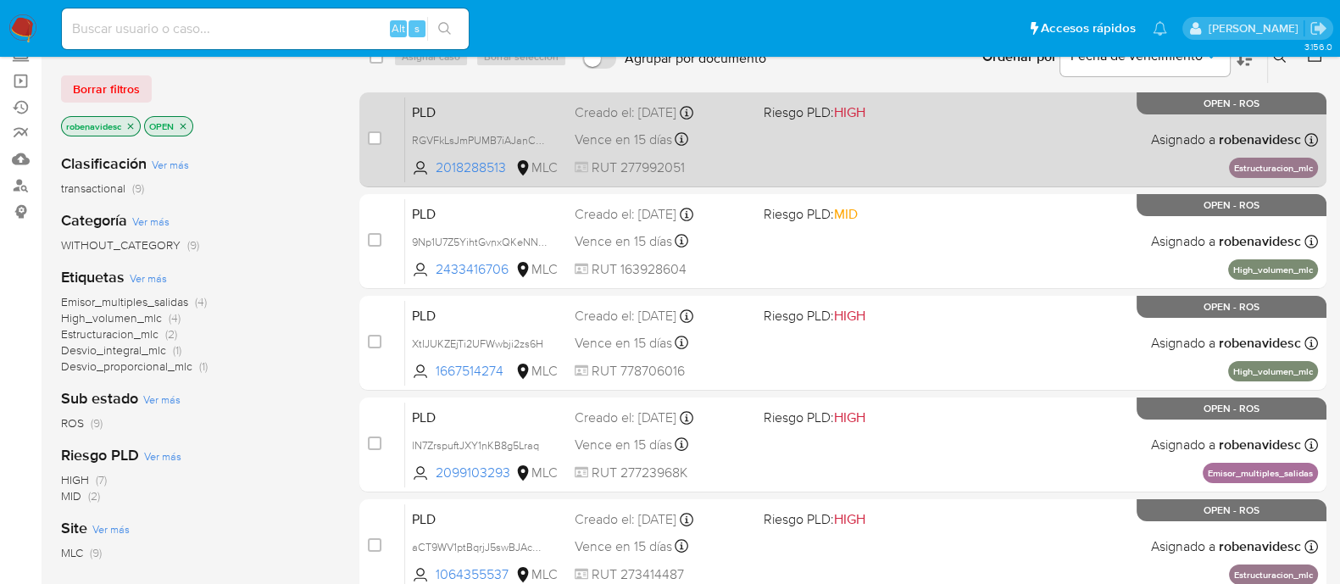
click at [960, 138] on div "PLD RGVFkLsJmPUMB7iAJanCDKtd 2018288513 MLC Riesgo PLD: HIGH Creado el: 12/06/2…" at bounding box center [861, 140] width 913 height 86
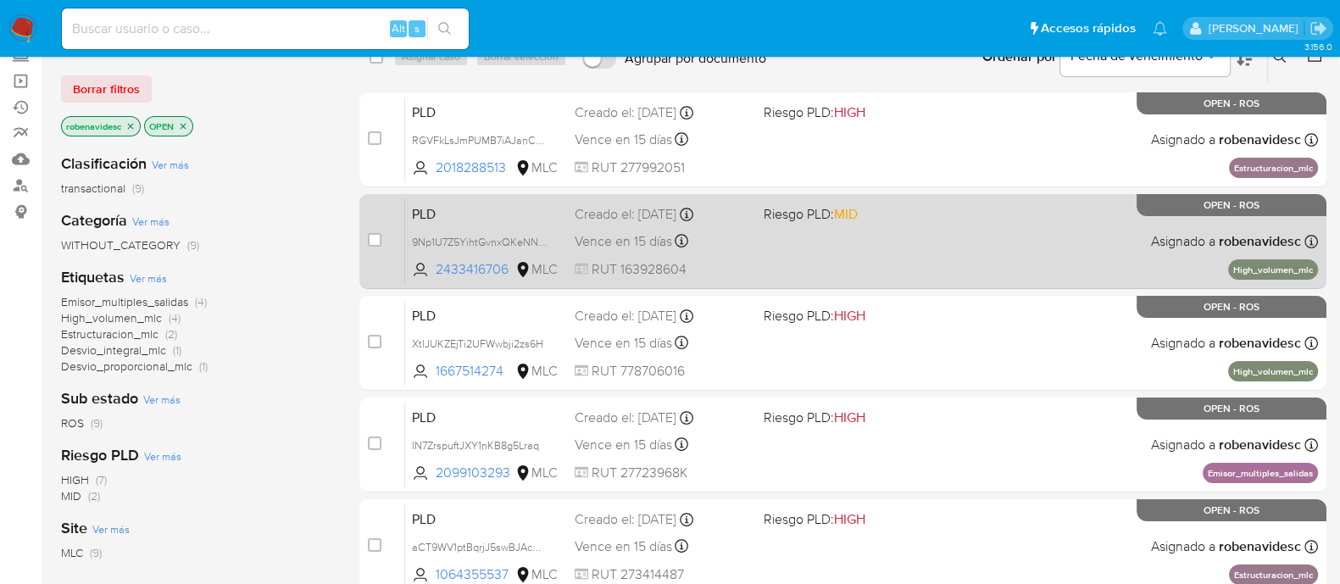
click at [916, 238] on div "PLD 9Np1U7Z5YihtGvnxQKeNNzX3 2433416706 MLC Riesgo PLD: MID Creado el: 12/06/20…" at bounding box center [861, 241] width 913 height 86
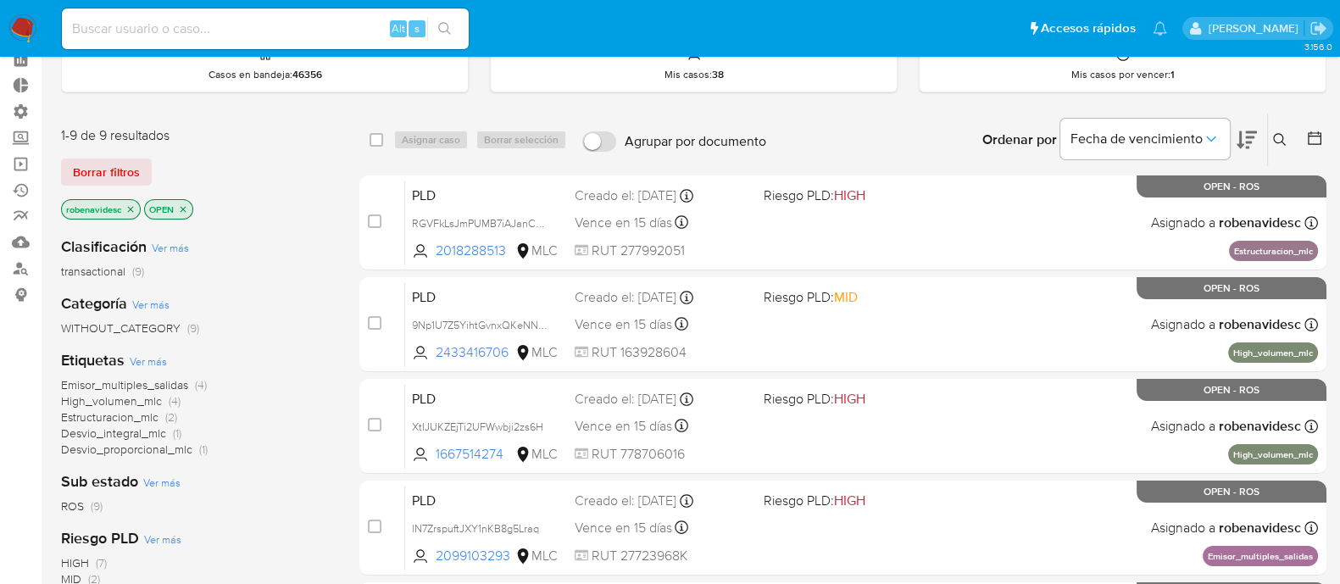
scroll to position [0, 0]
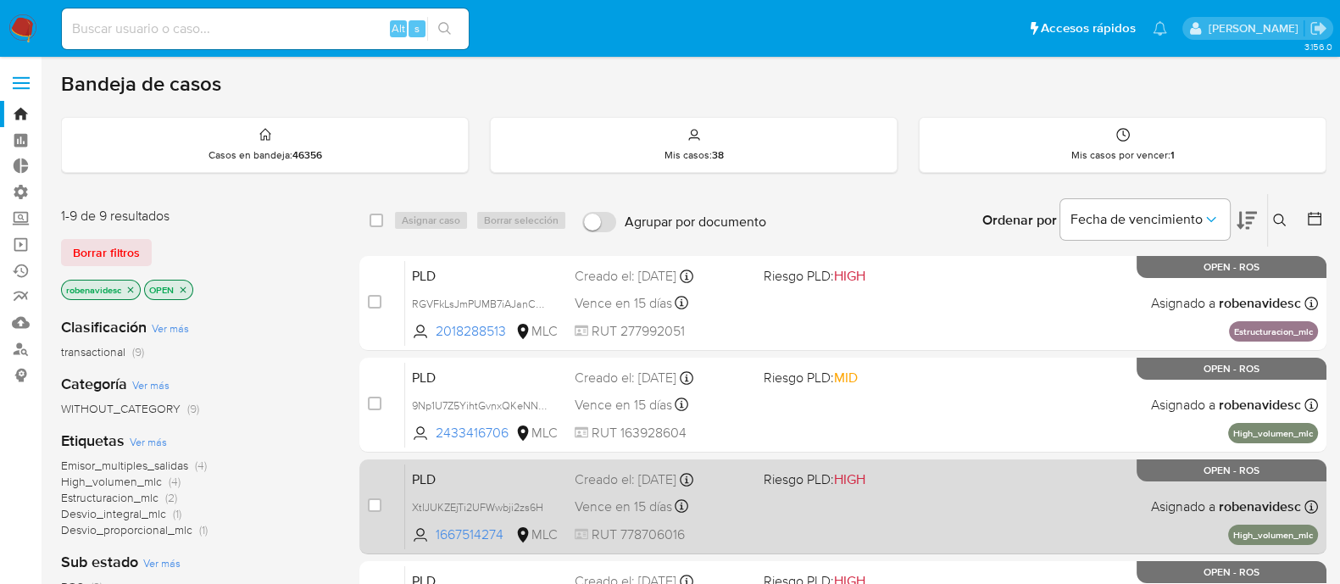
click at [917, 473] on span "Riesgo PLD: HIGH" at bounding box center [851, 478] width 175 height 22
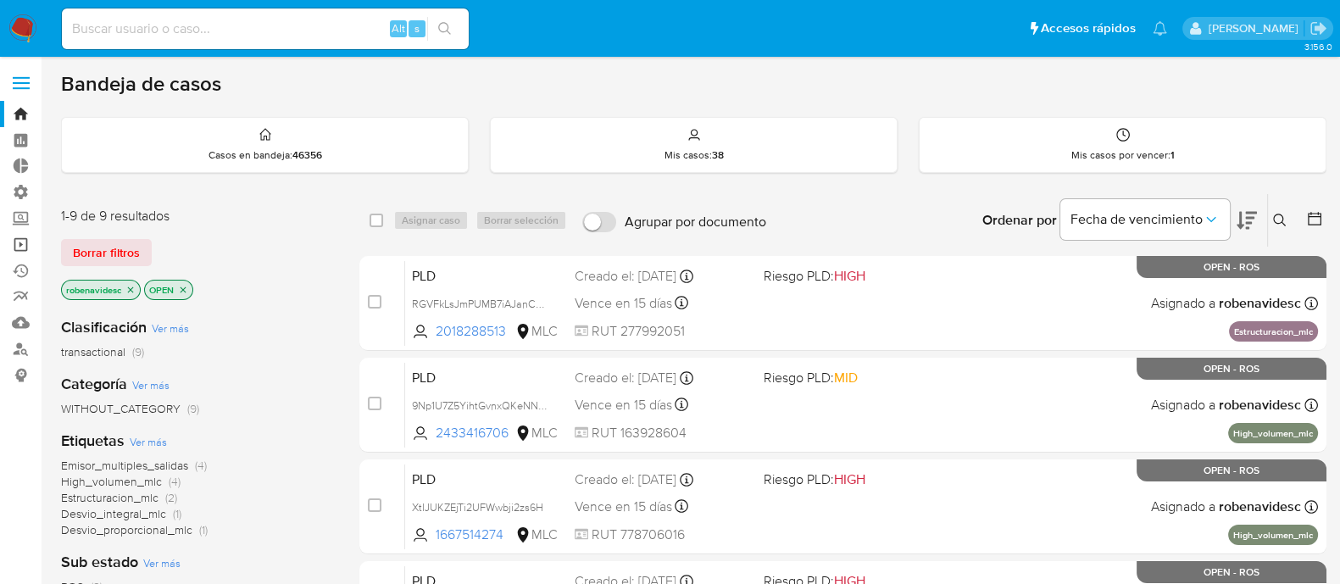
click at [21, 248] on link "Operaciones masivas" at bounding box center [101, 244] width 202 height 26
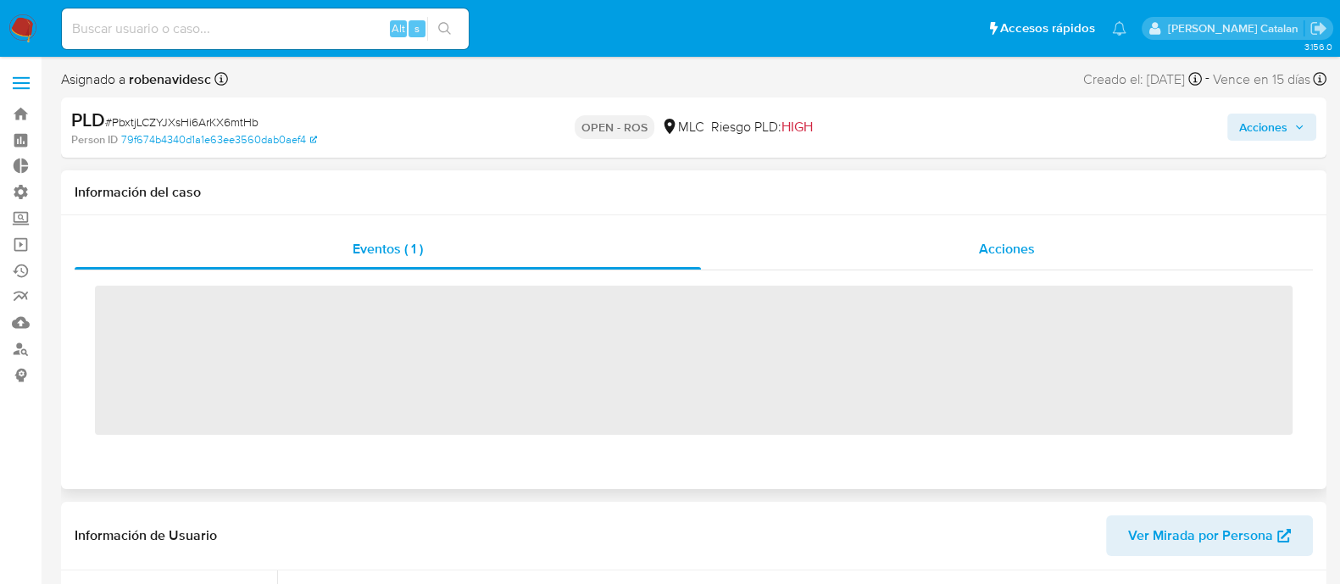
scroll to position [716, 0]
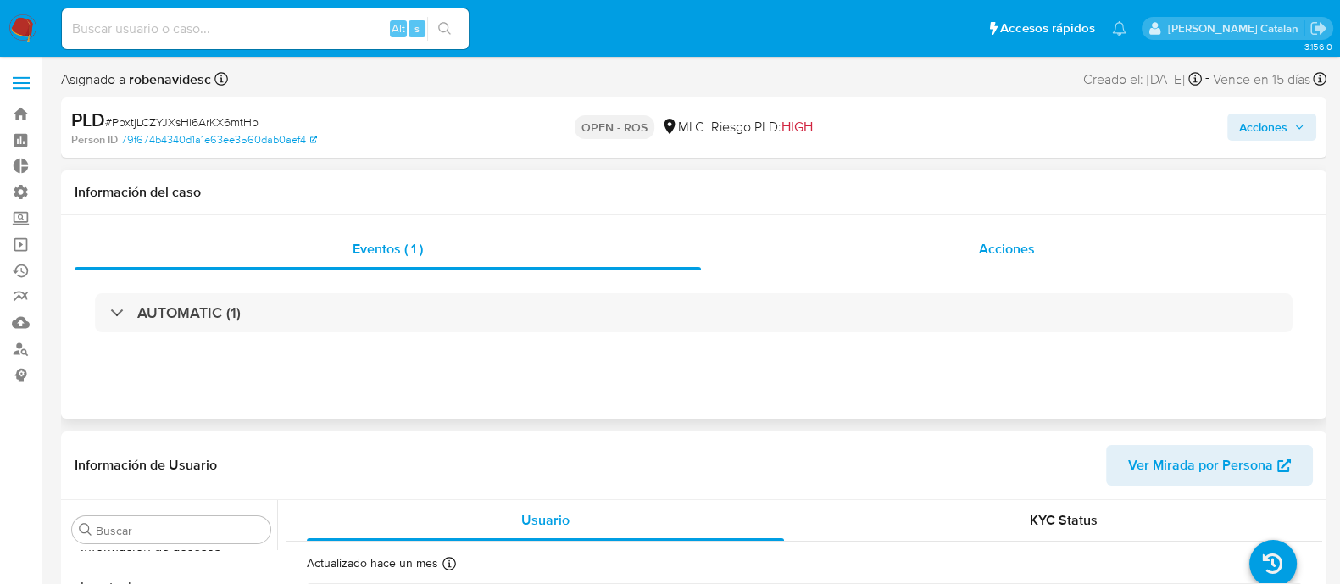
click at [945, 239] on div "Acciones" at bounding box center [1007, 249] width 612 height 41
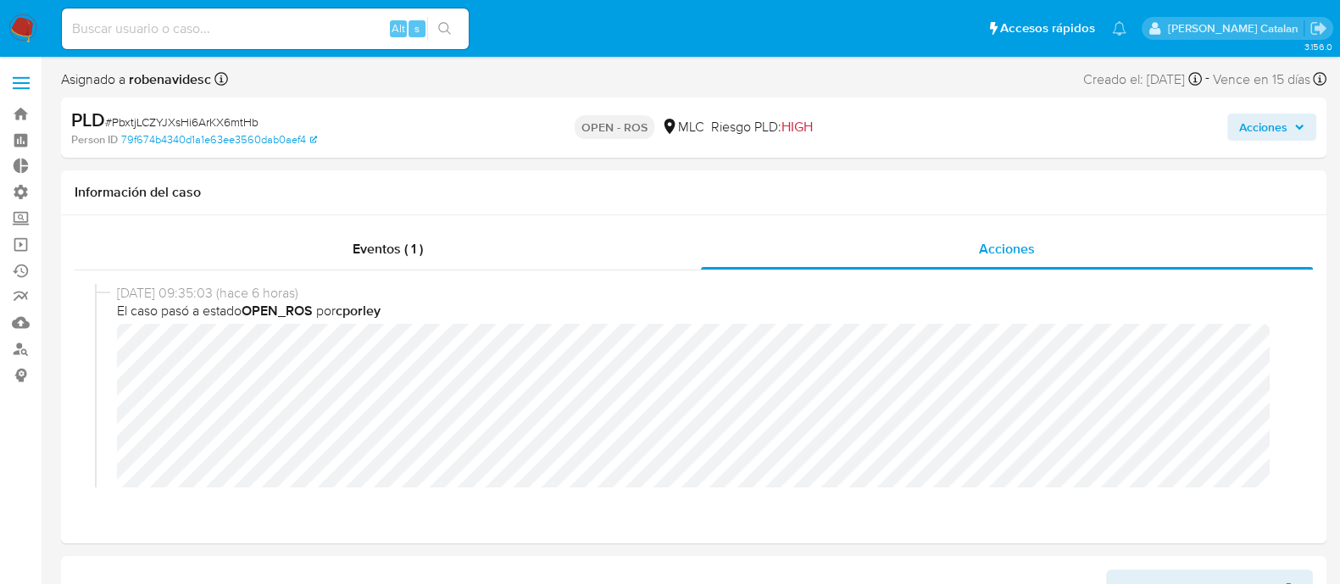
select select "10"
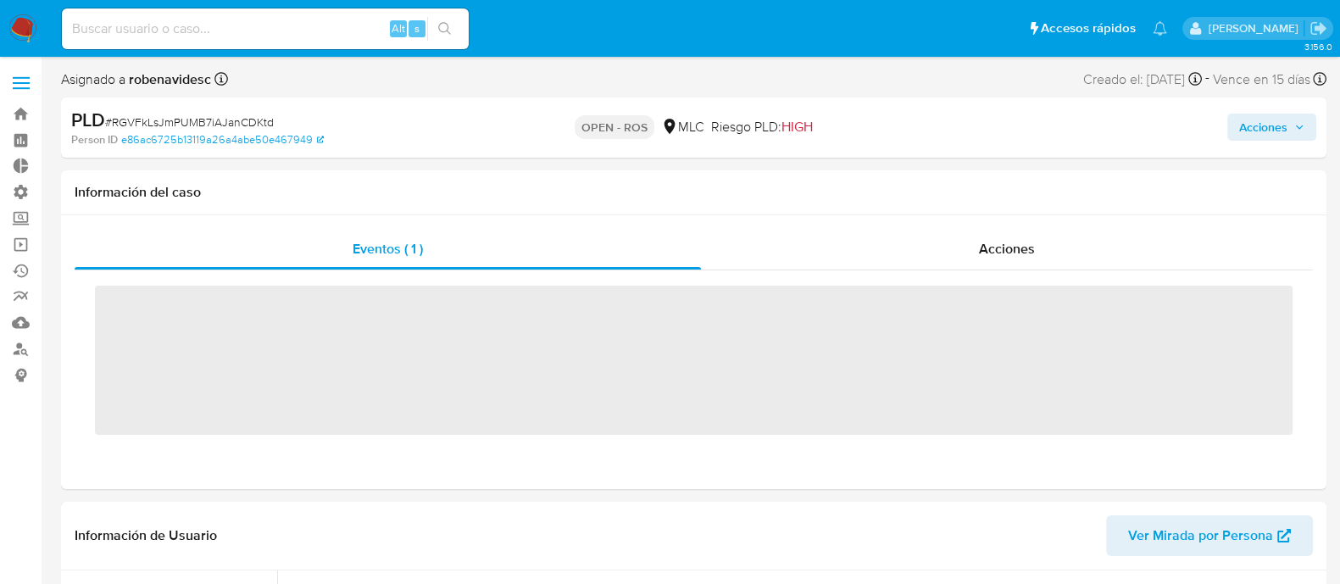
scroll to position [716, 0]
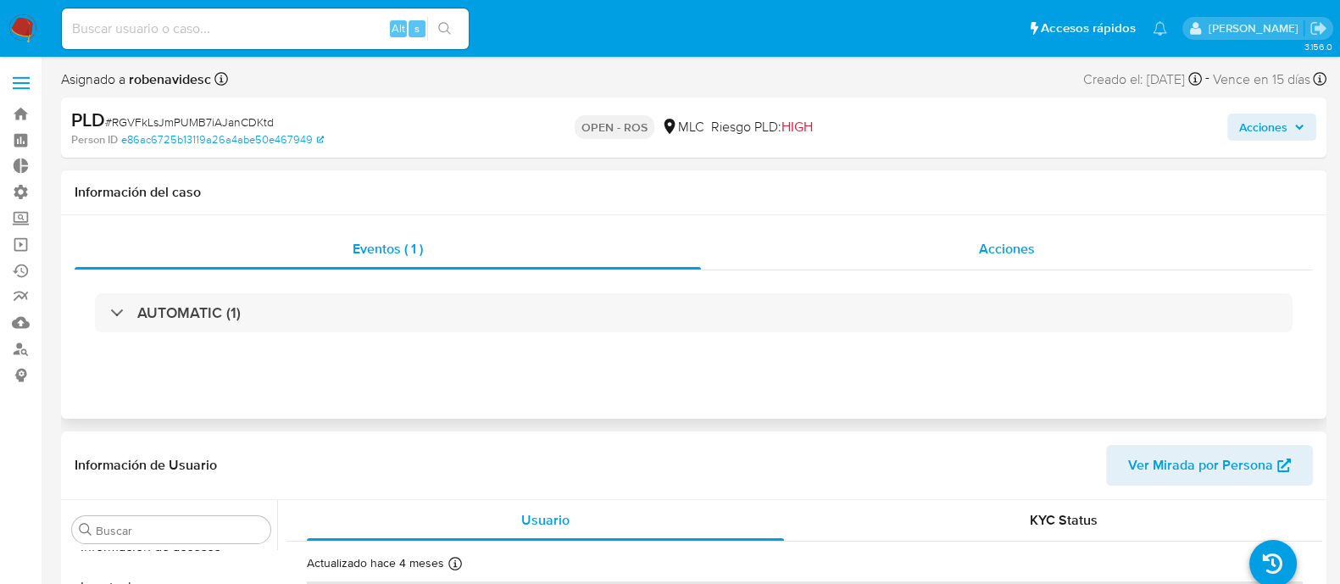
click at [978, 253] on div "Acciones" at bounding box center [1007, 249] width 612 height 41
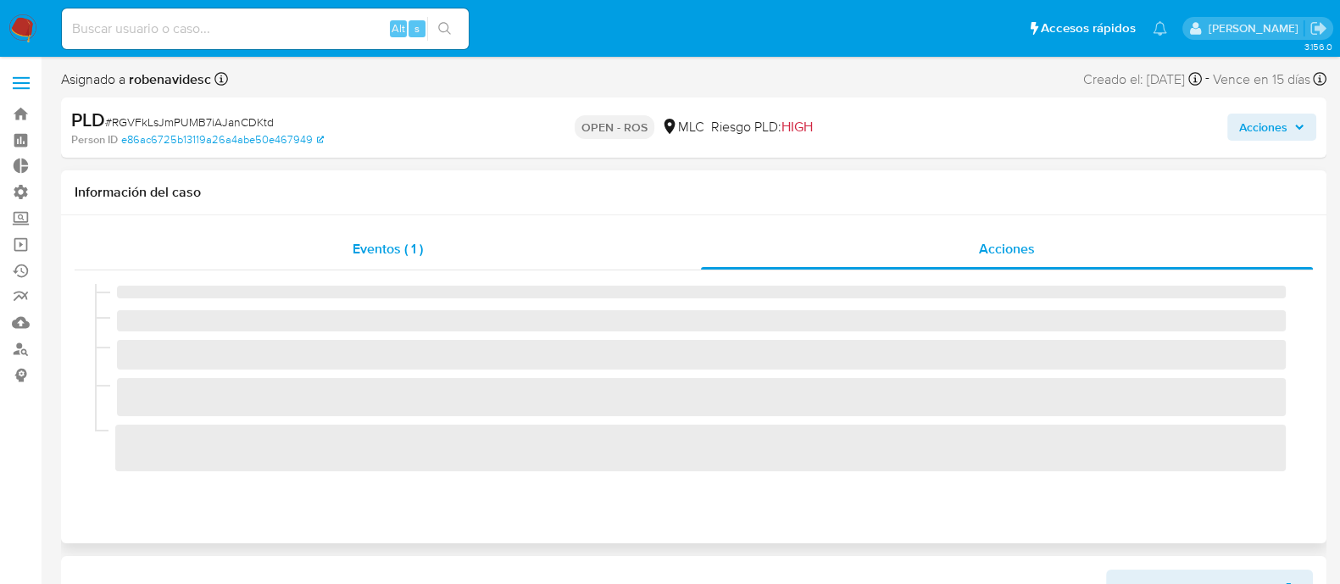
select select "10"
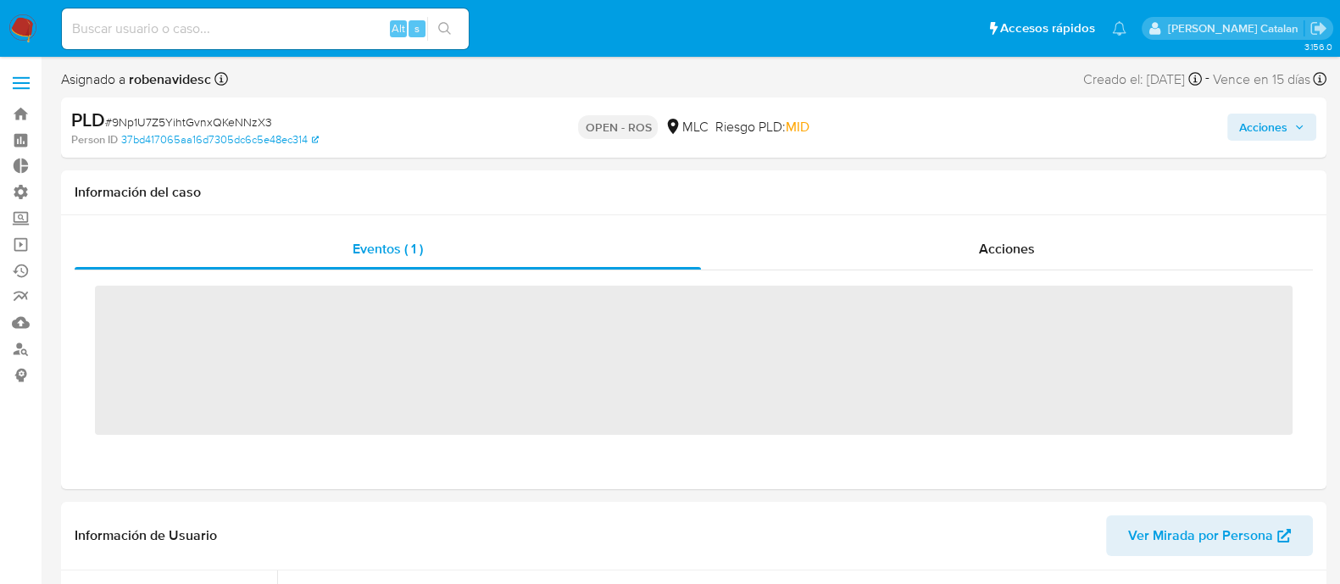
scroll to position [716, 0]
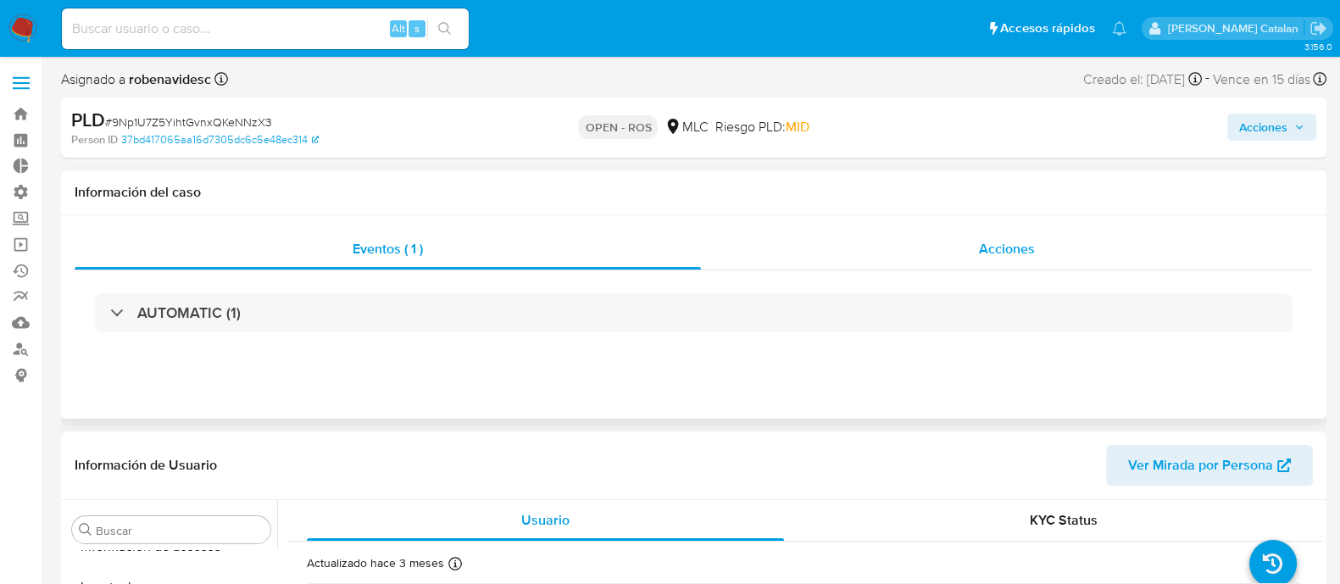
click at [934, 252] on div "Acciones" at bounding box center [1007, 249] width 612 height 41
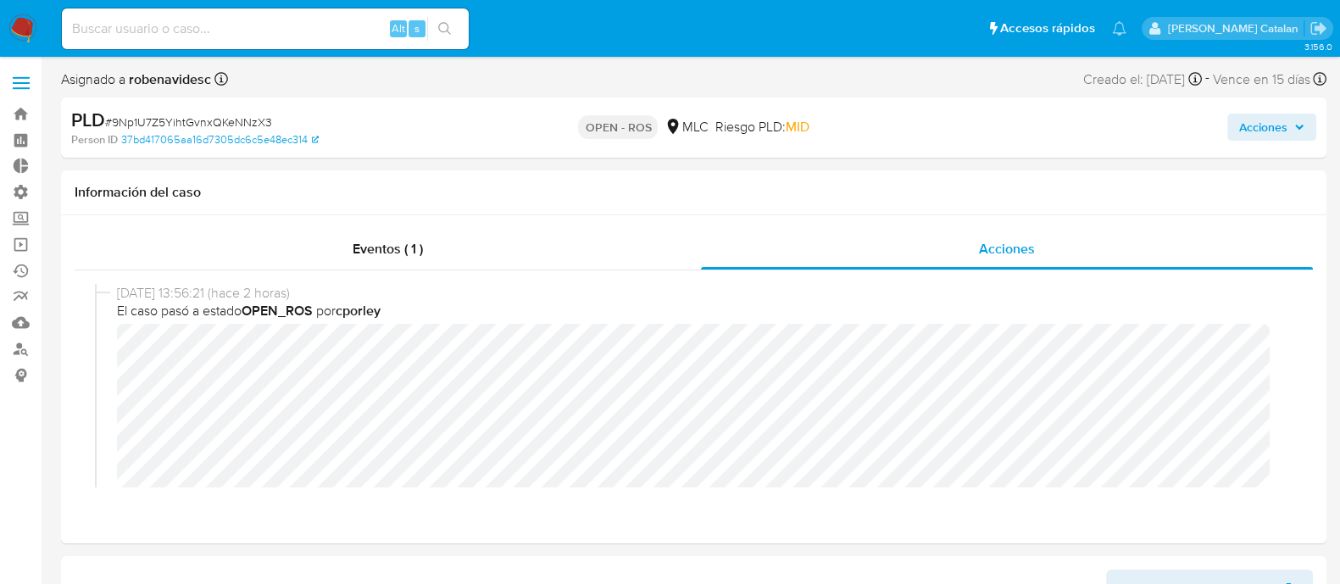
select select "10"
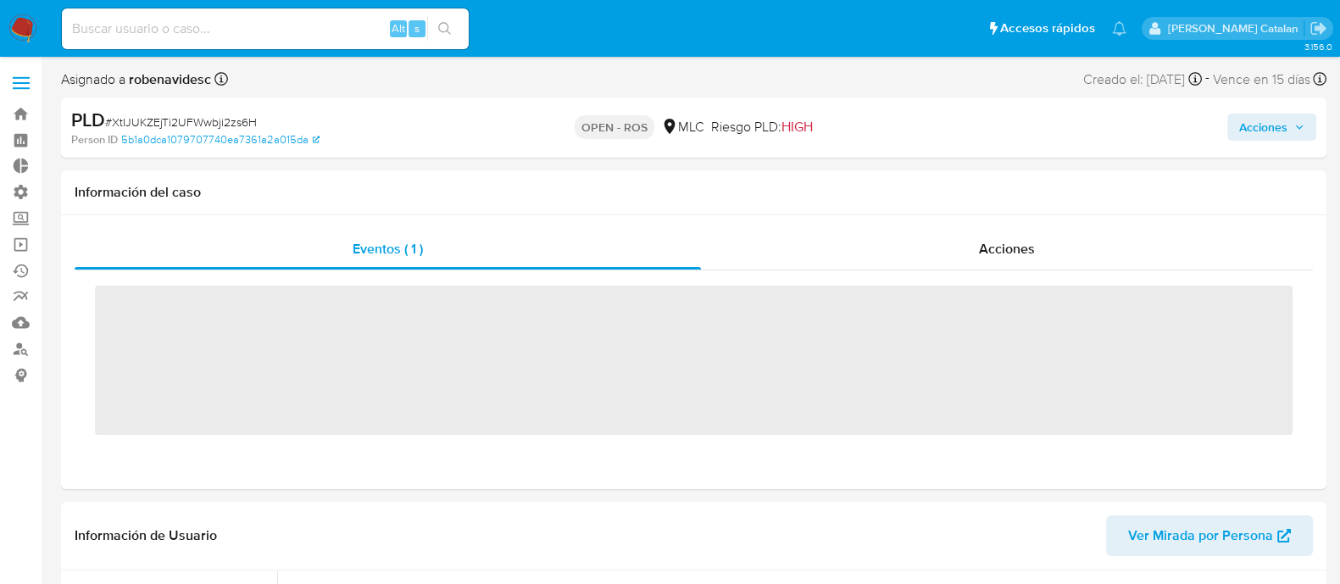
scroll to position [716, 0]
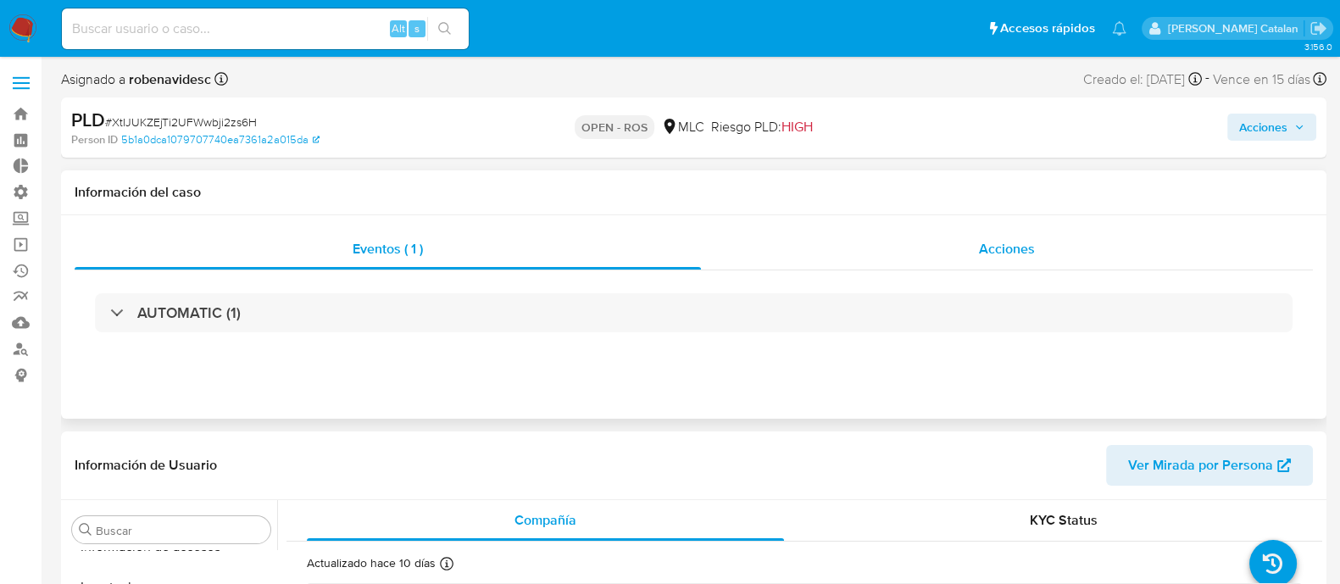
click at [937, 248] on div "Acciones" at bounding box center [1007, 249] width 612 height 41
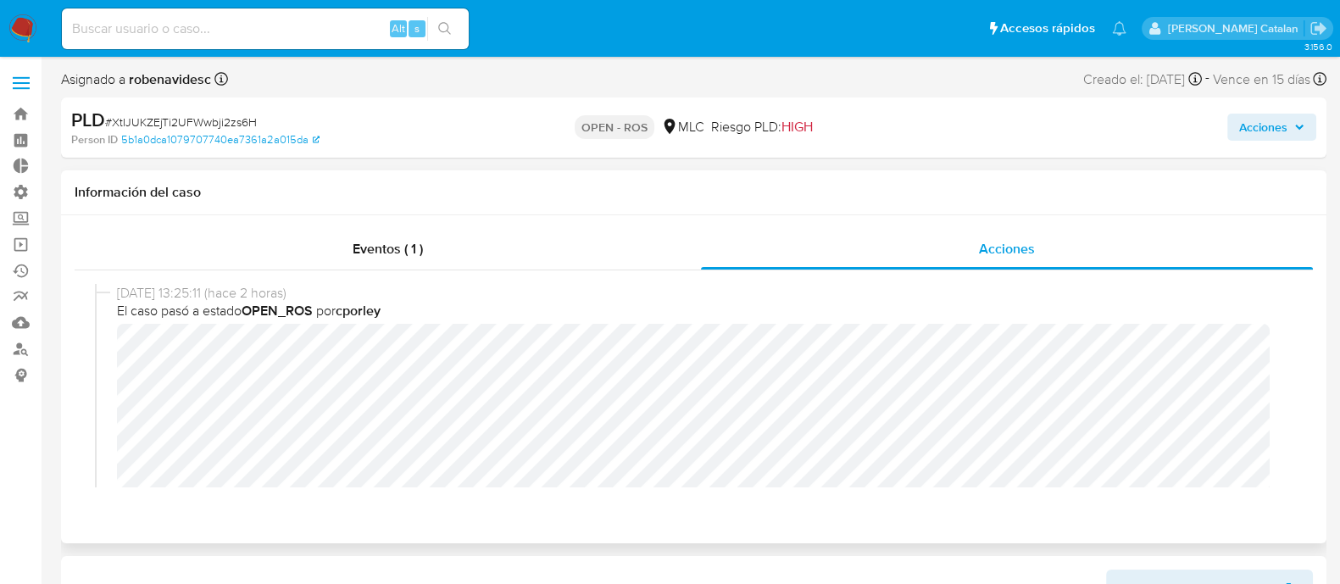
select select "10"
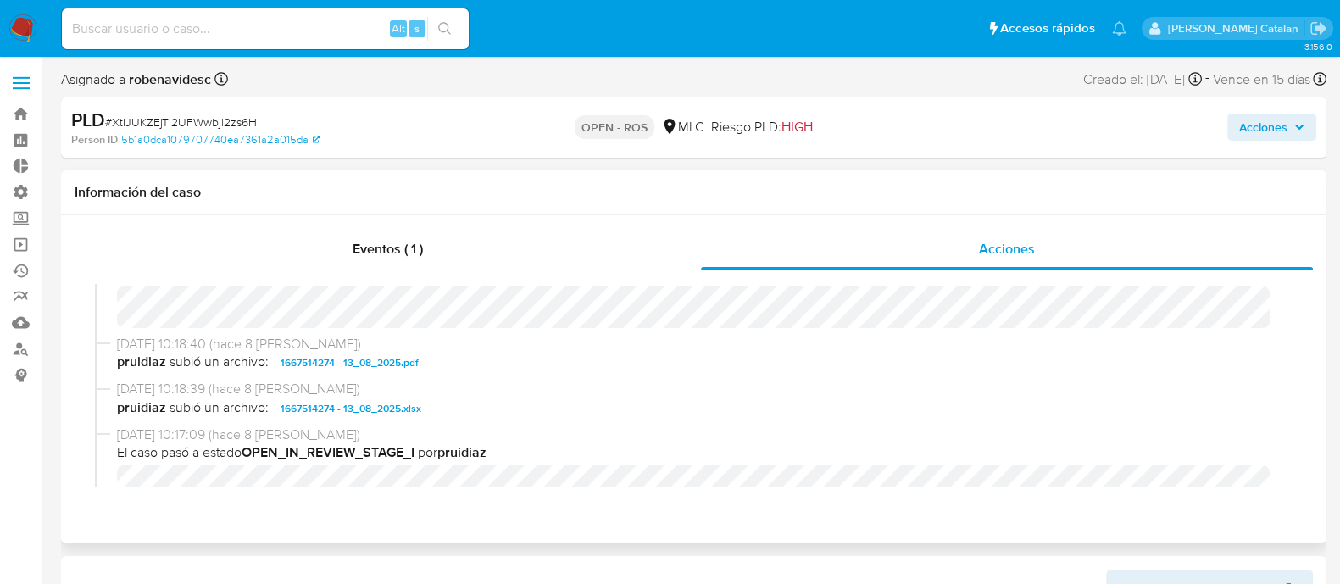
scroll to position [554, 0]
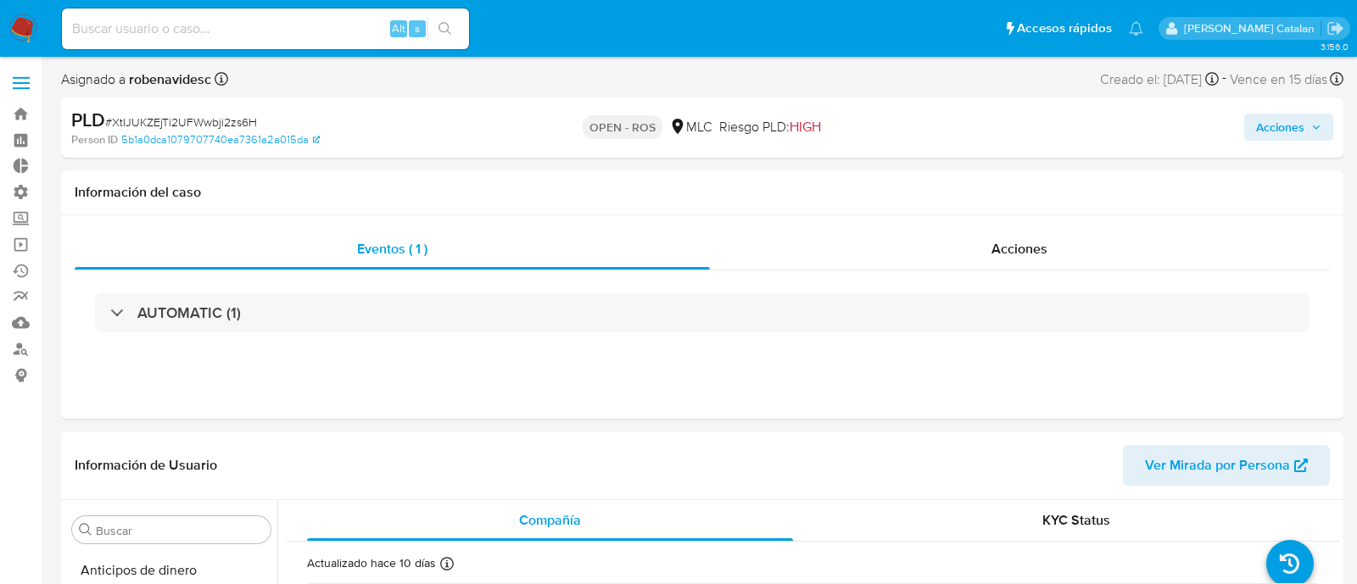
select select "10"
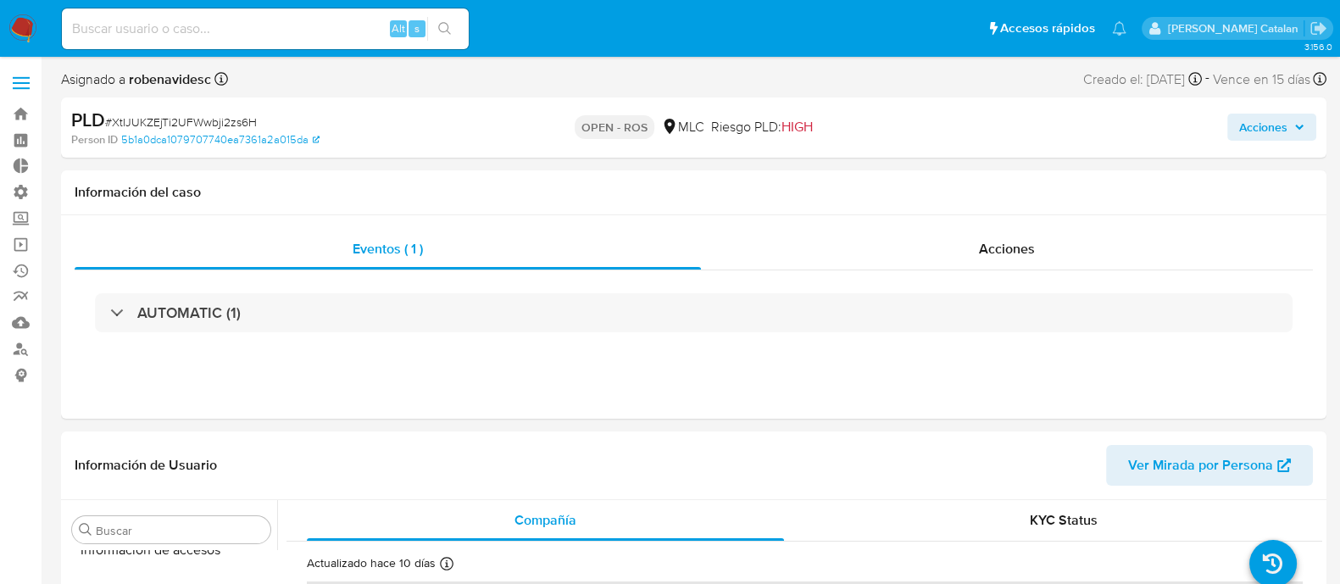
scroll to position [716, 0]
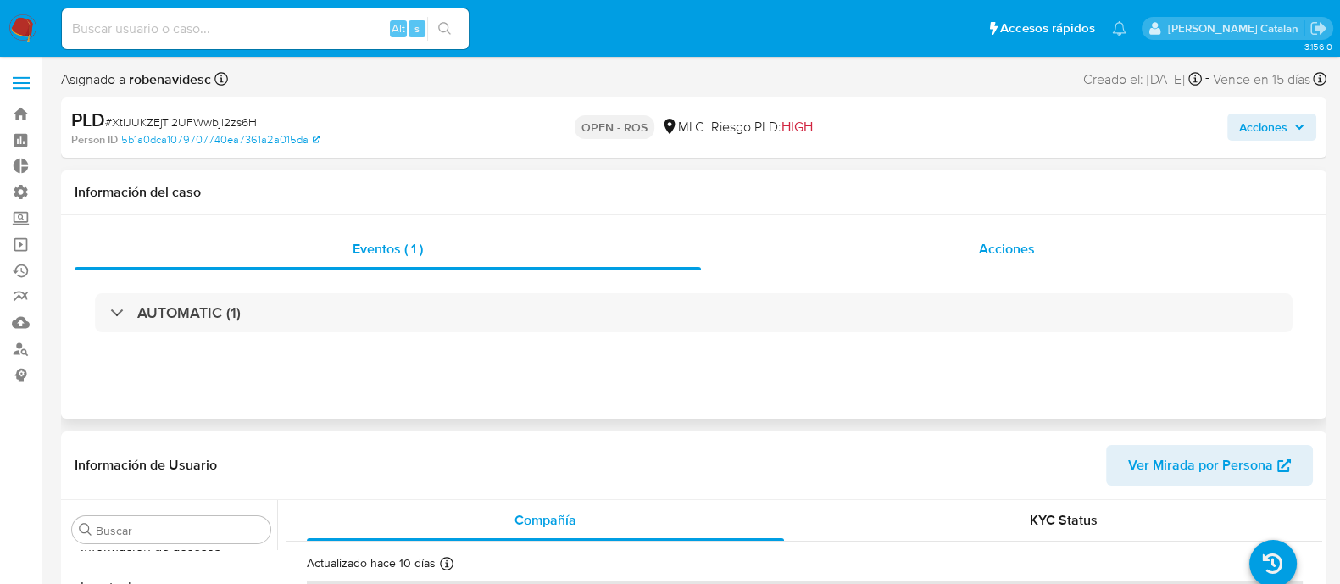
click at [1045, 233] on div "Acciones" at bounding box center [1007, 249] width 612 height 41
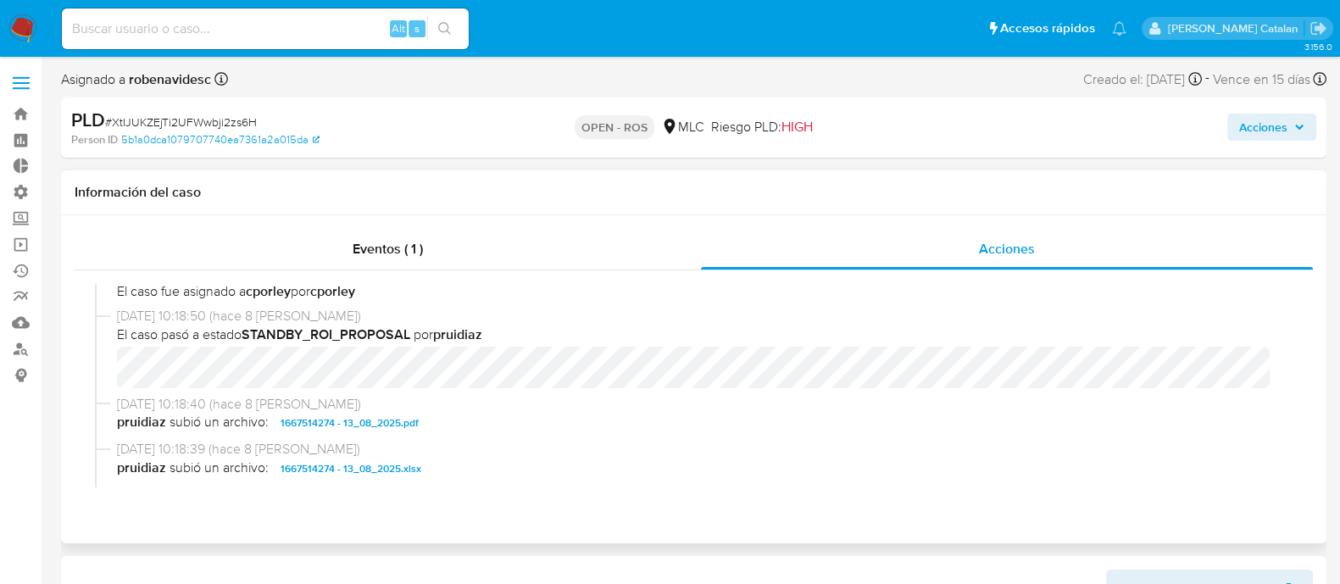
scroll to position [353, 0]
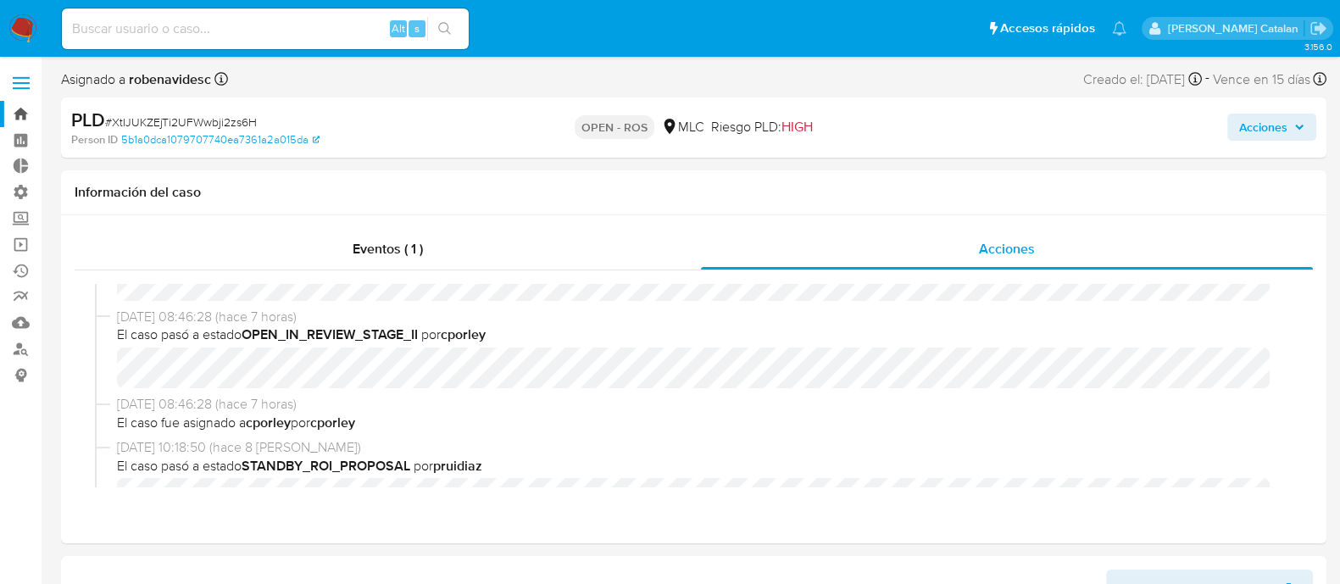
click at [21, 112] on link "Bandeja" at bounding box center [101, 114] width 202 height 26
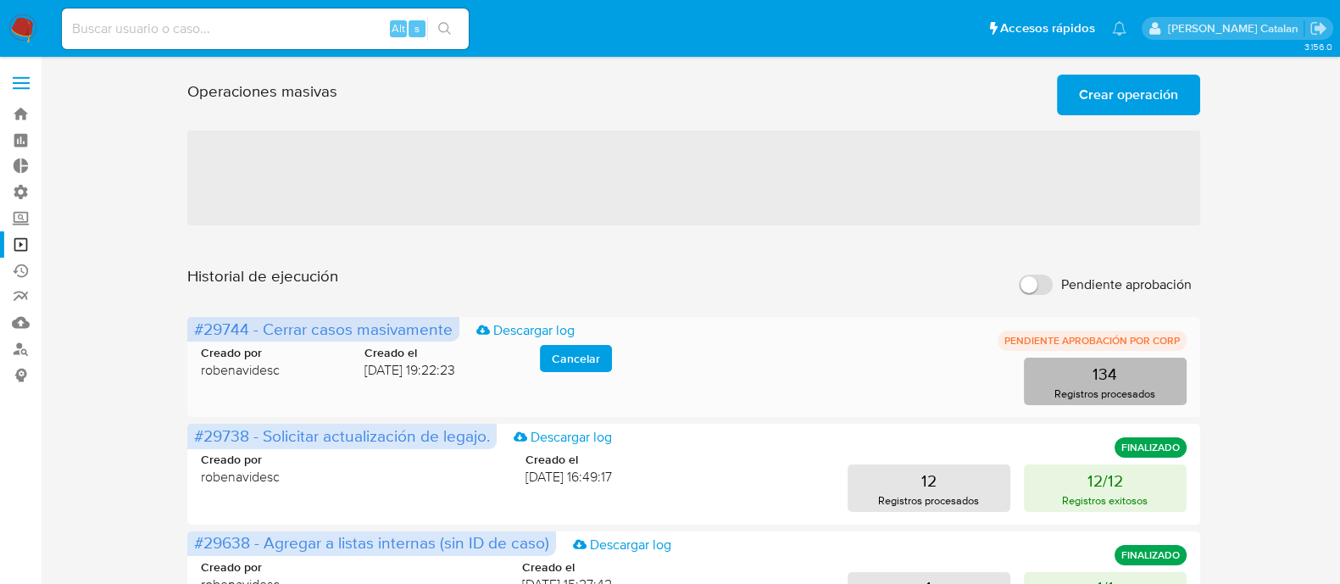
click at [1086, 364] on button "134 Registros procesados" at bounding box center [1105, 381] width 163 height 47
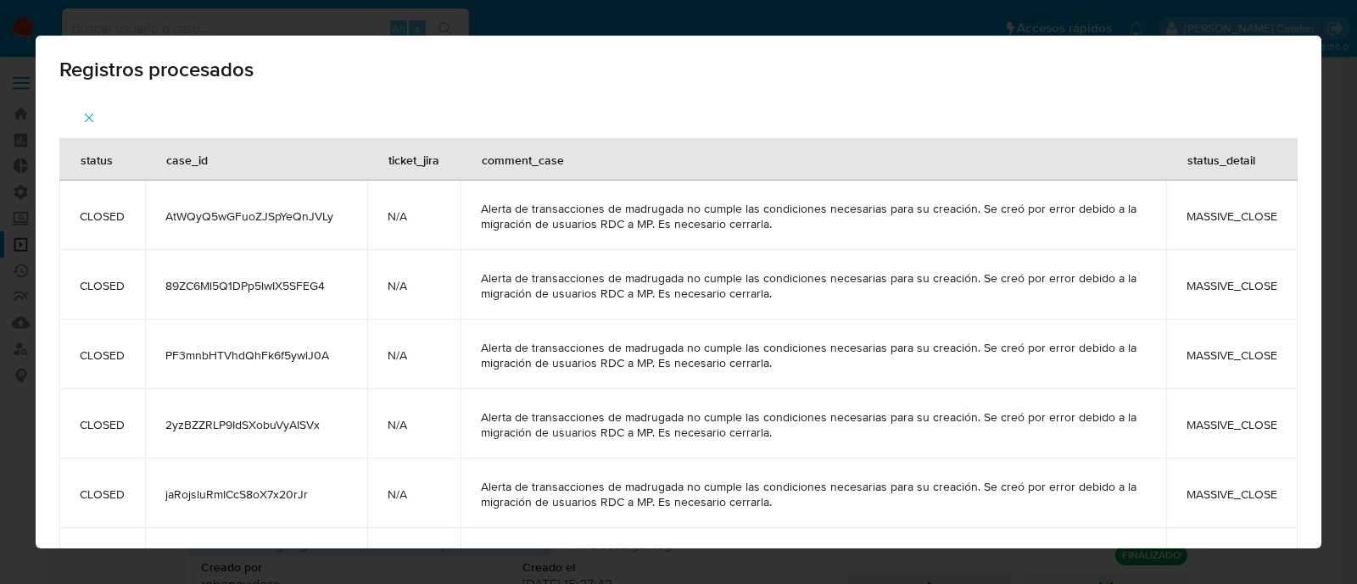
click at [87, 108] on span "button" at bounding box center [88, 117] width 15 height 37
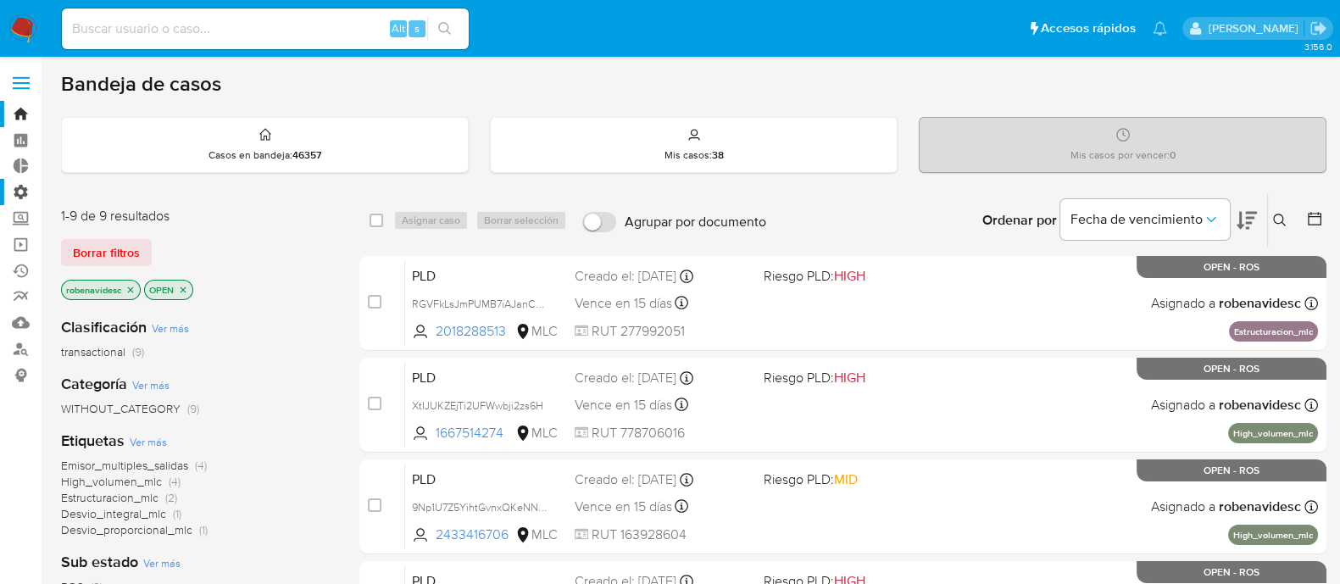
click at [25, 184] on label "Administración" at bounding box center [101, 192] width 202 height 26
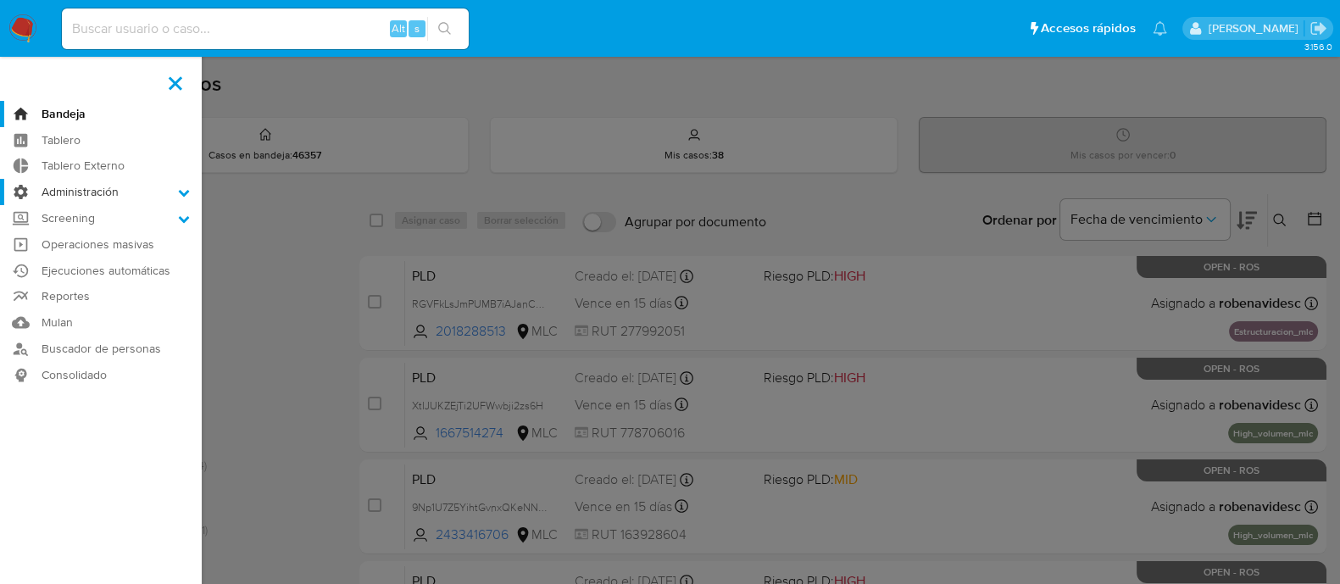
click at [0, 0] on input "Administración" at bounding box center [0, 0] width 0 height 0
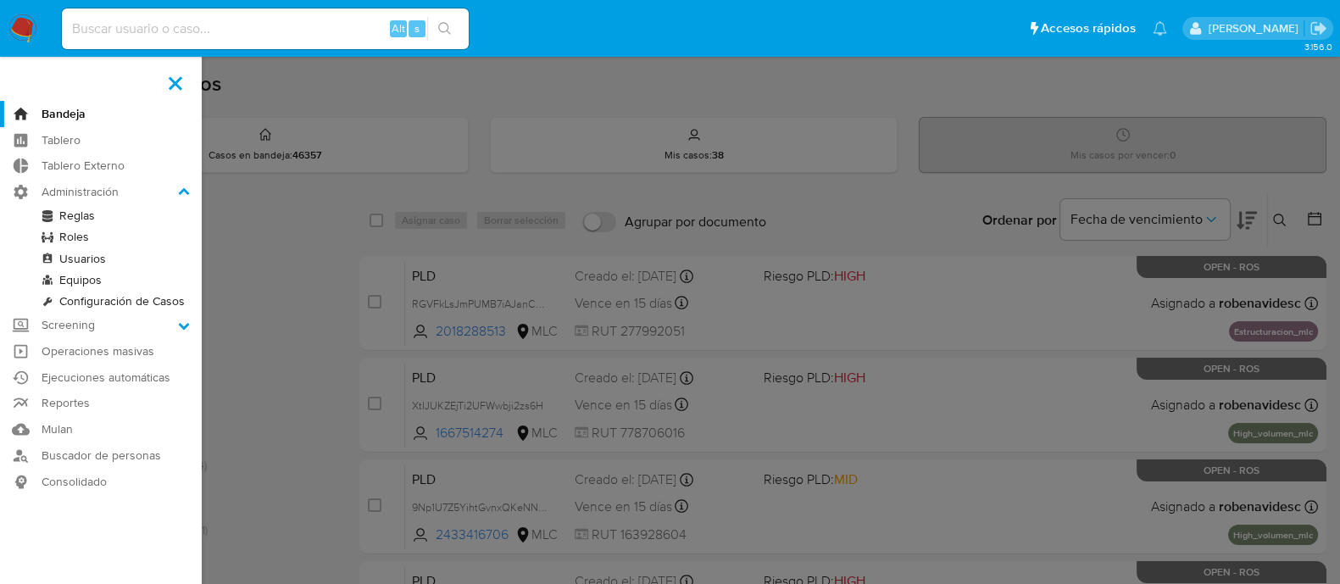
click at [81, 238] on link "Roles" at bounding box center [101, 236] width 202 height 21
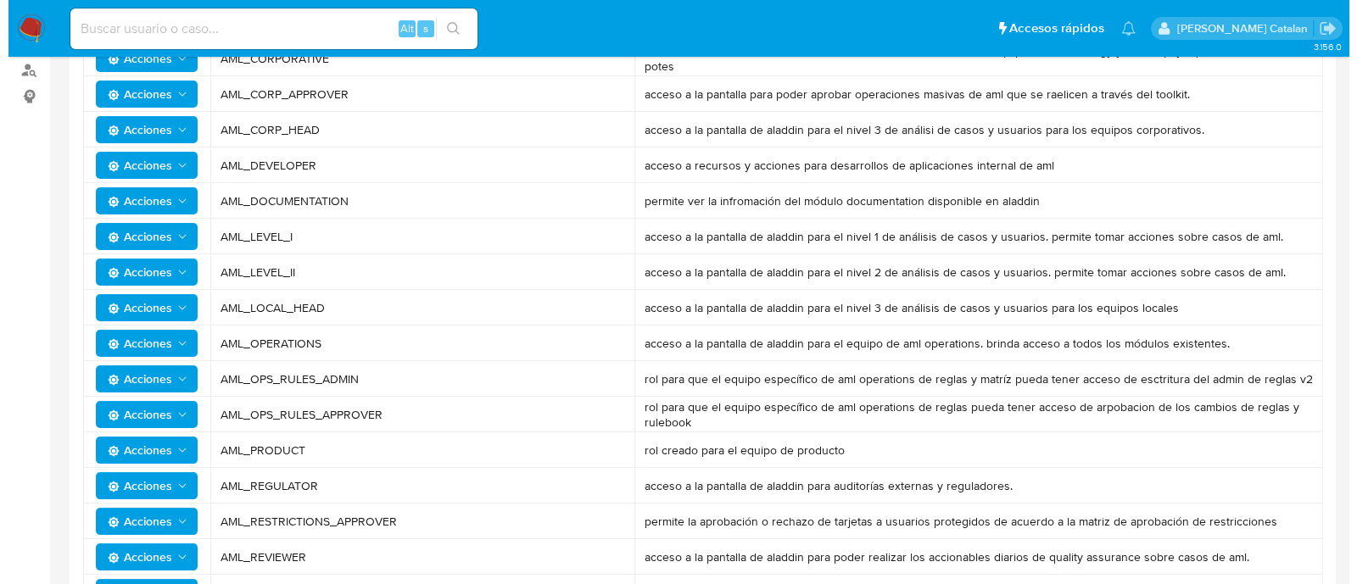
scroll to position [287, 0]
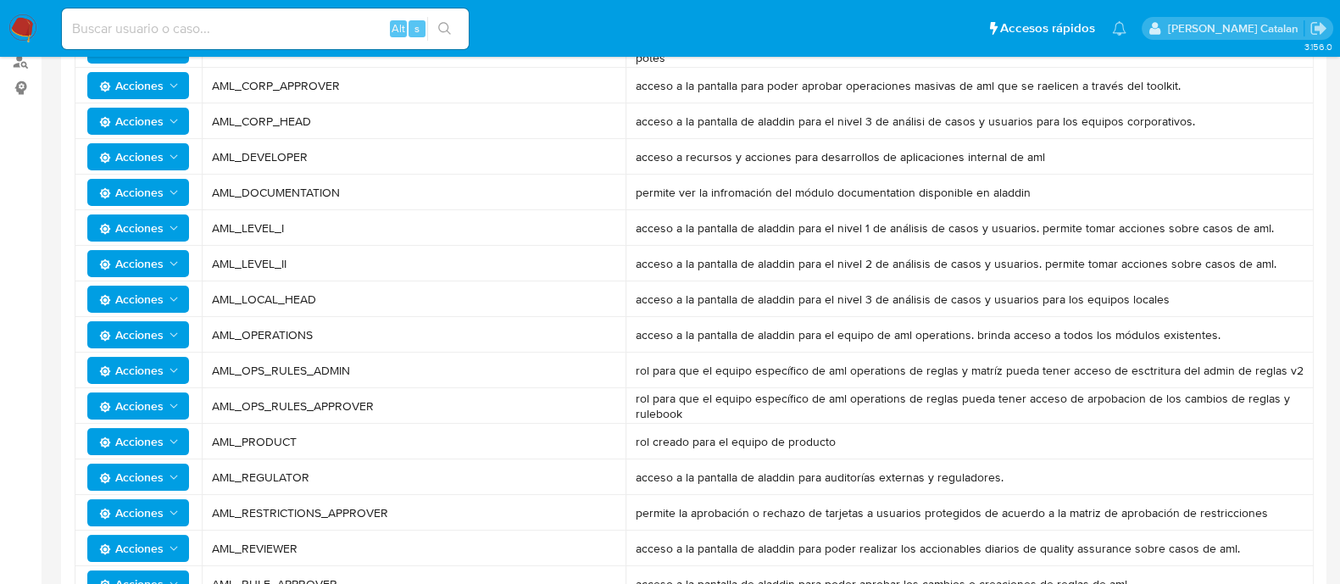
click at [187, 262] on button "Acciones" at bounding box center [138, 263] width 102 height 27
click at [134, 307] on button "Permisos" at bounding box center [141, 306] width 153 height 41
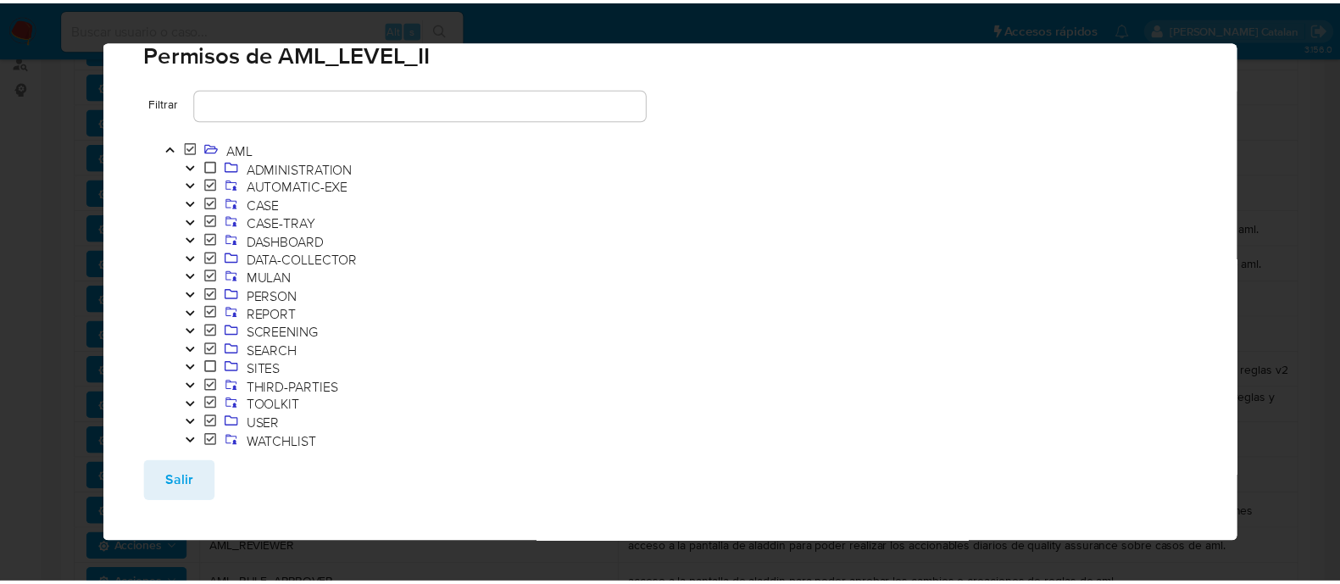
scroll to position [63, 0]
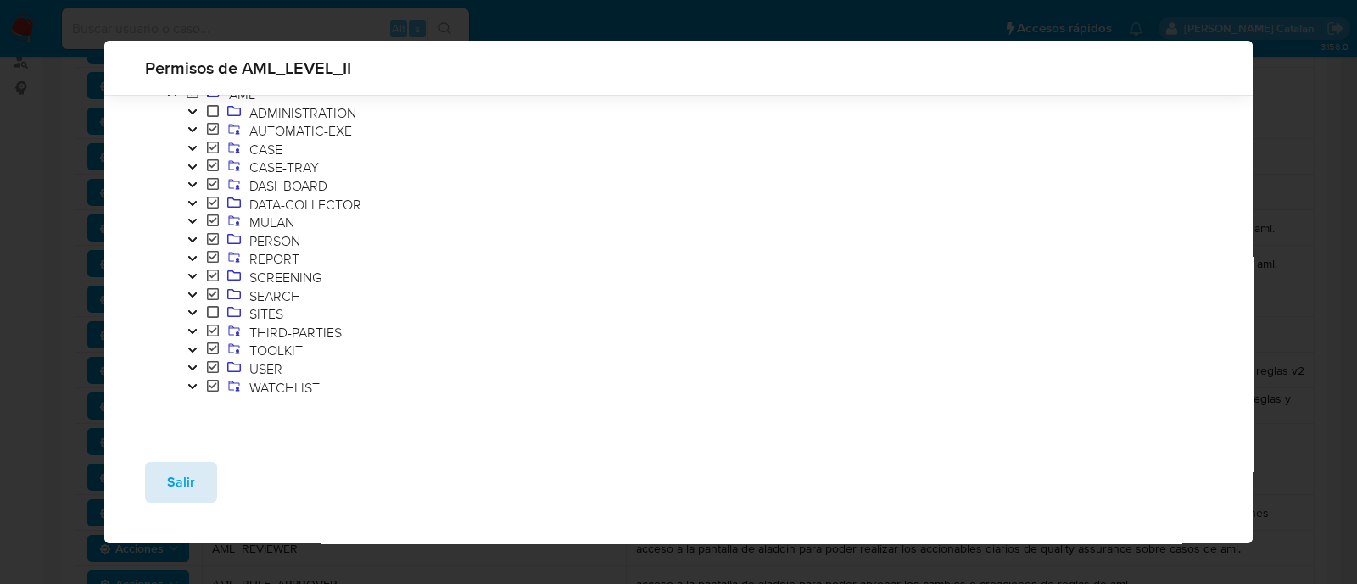
click at [189, 481] on span "Salir" at bounding box center [181, 482] width 28 height 37
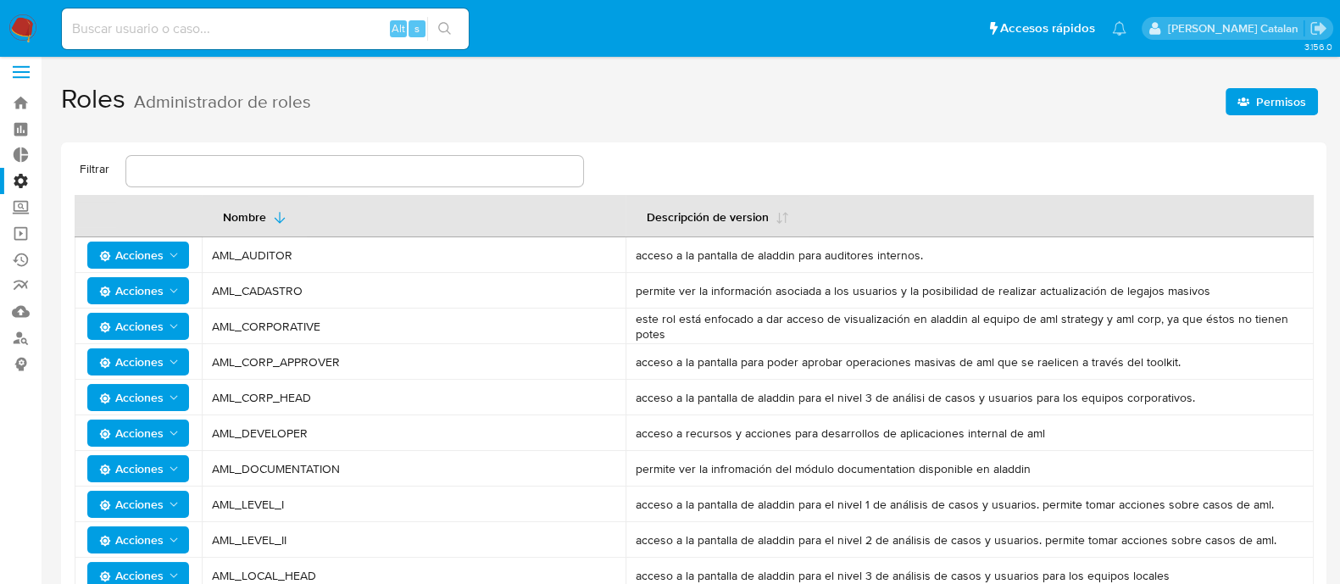
scroll to position [0, 0]
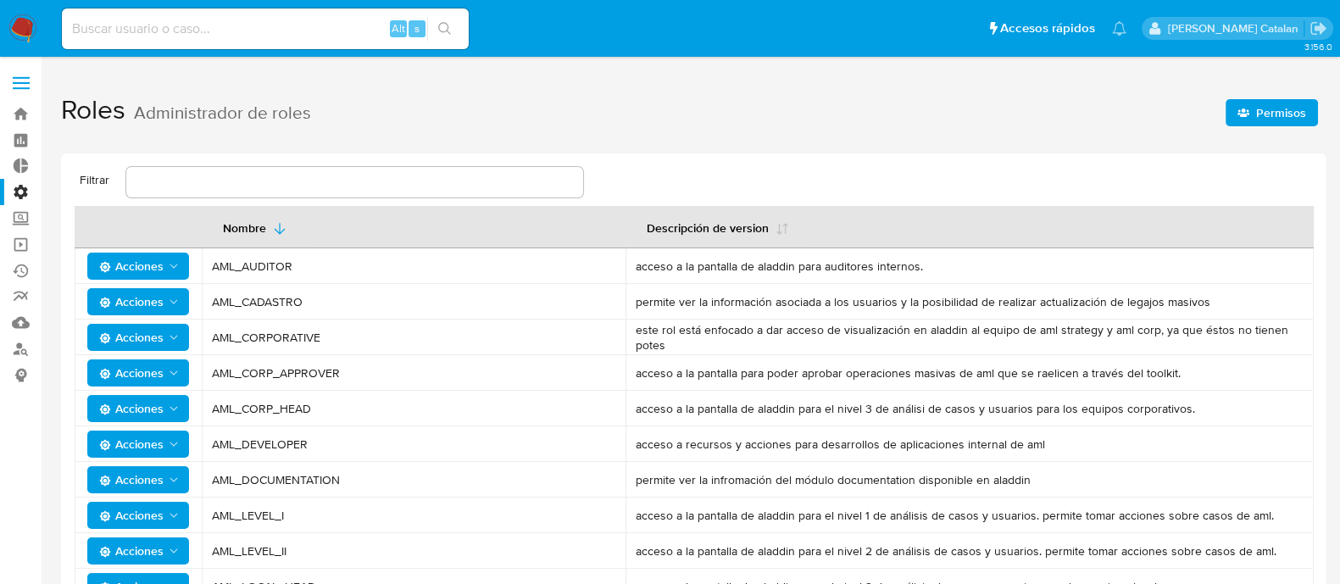
click at [1242, 115] on icon "button" at bounding box center [1244, 113] width 12 height 12
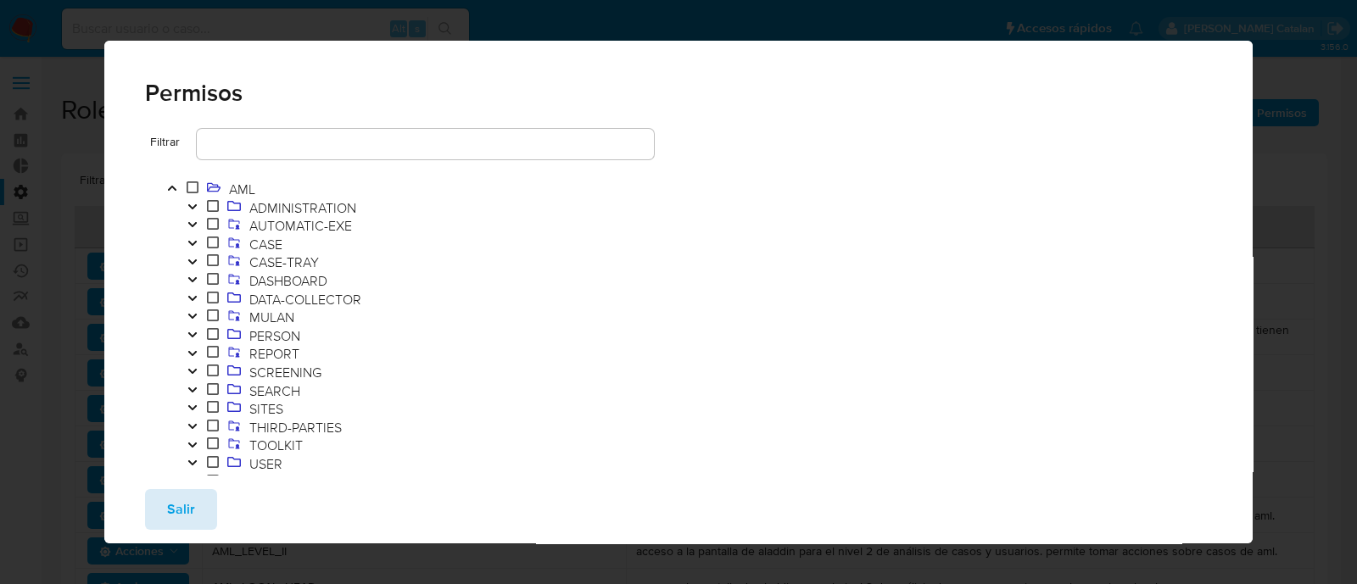
click at [174, 513] on span "Salir" at bounding box center [181, 509] width 28 height 37
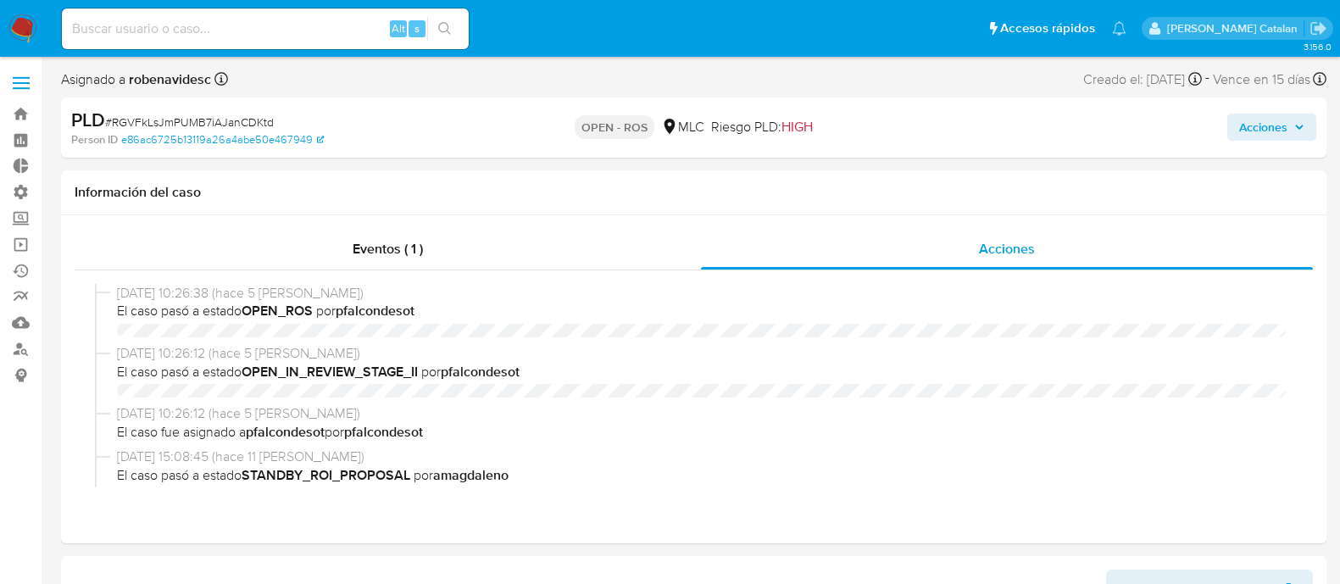
select select "10"
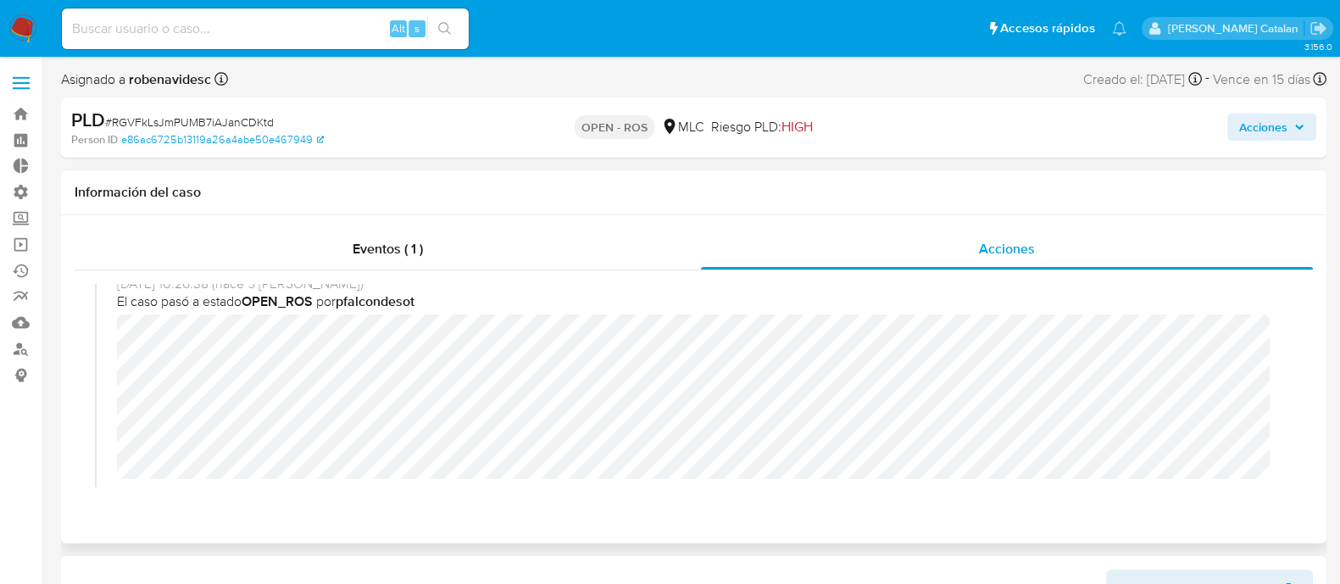
scroll to position [13, 0]
